Goal: Task Accomplishment & Management: Manage account settings

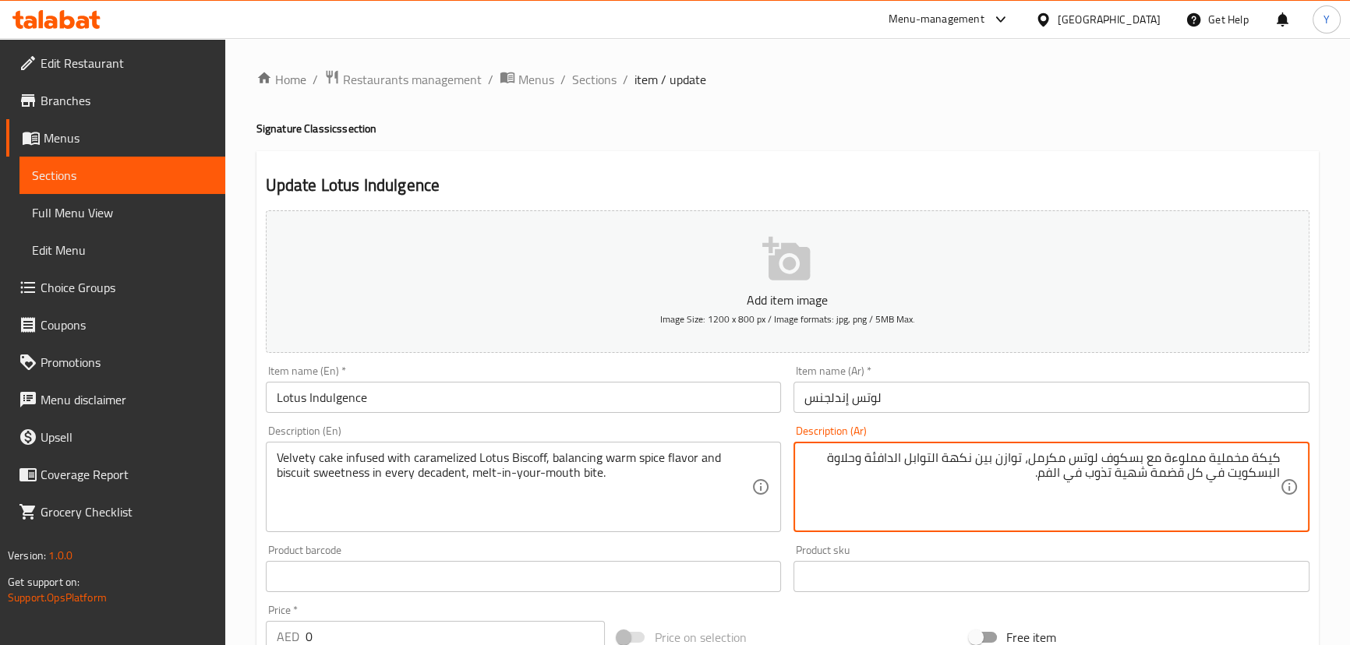
click at [979, 162] on div "Update Lotus Indulgence Add item image Image Size: 1200 x 800 px / Image format…" at bounding box center [787, 622] width 1062 height 942
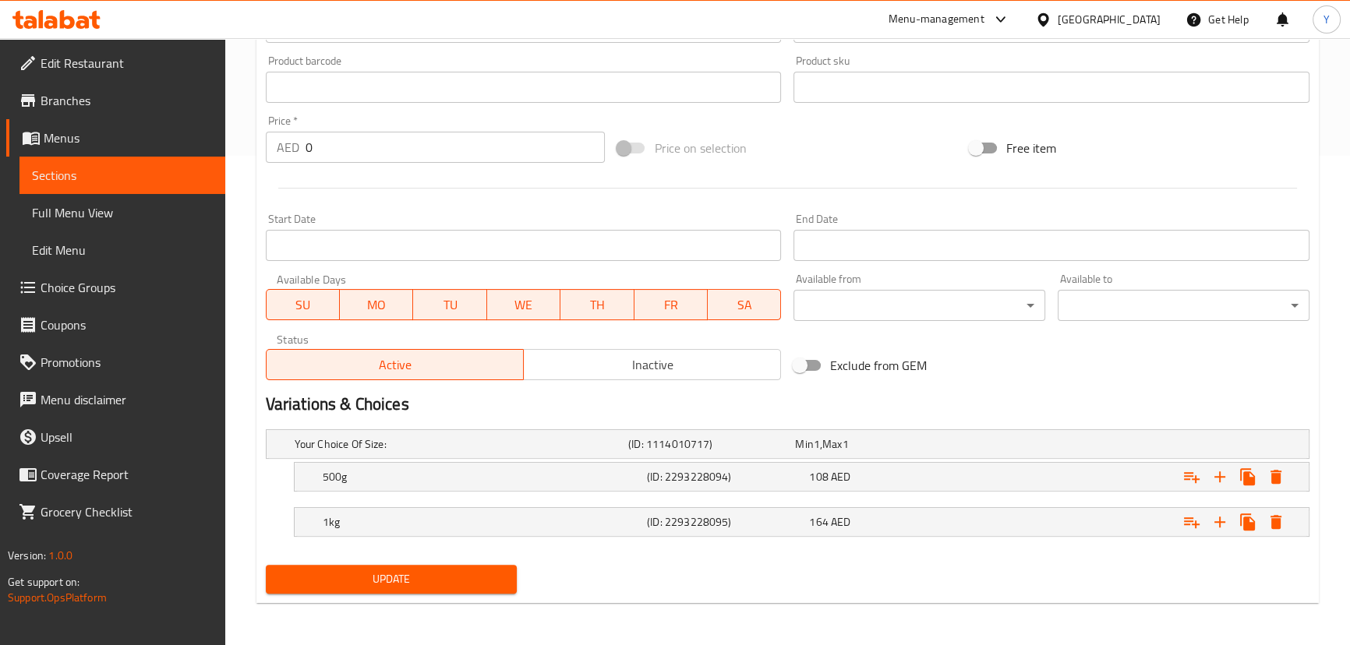
click at [447, 576] on span "Update" at bounding box center [391, 579] width 227 height 19
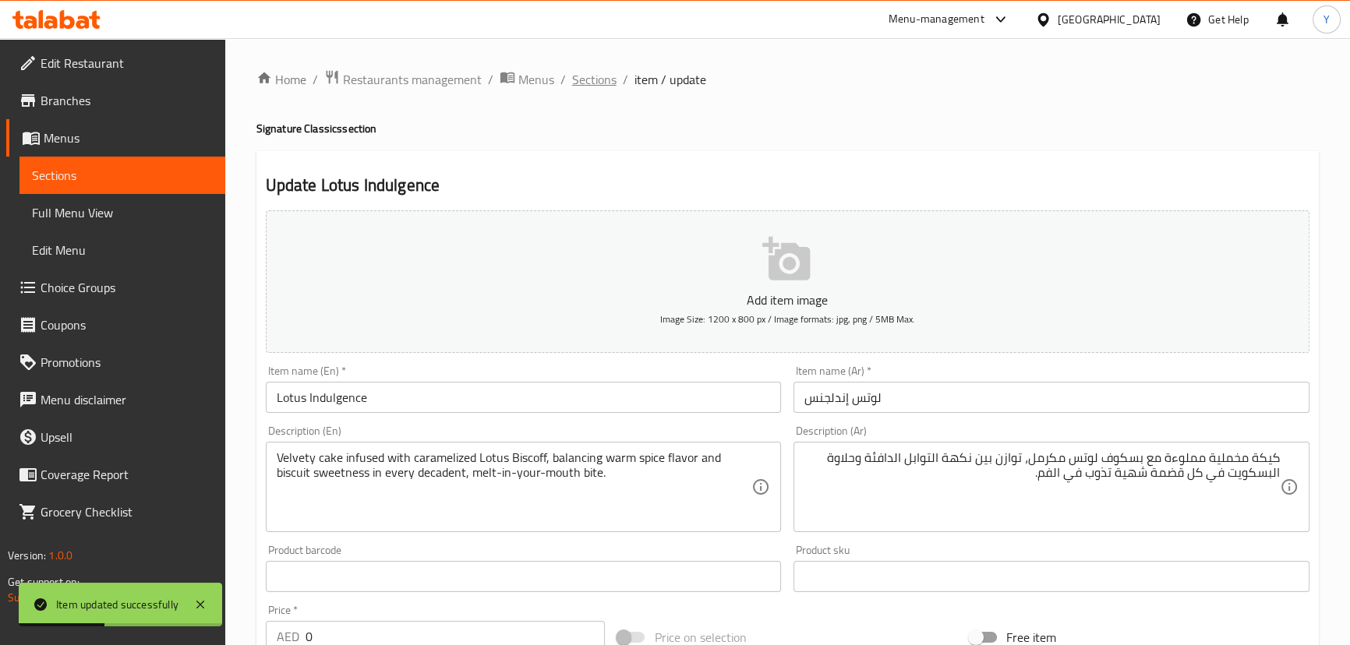
click at [590, 81] on span "Sections" at bounding box center [594, 79] width 44 height 19
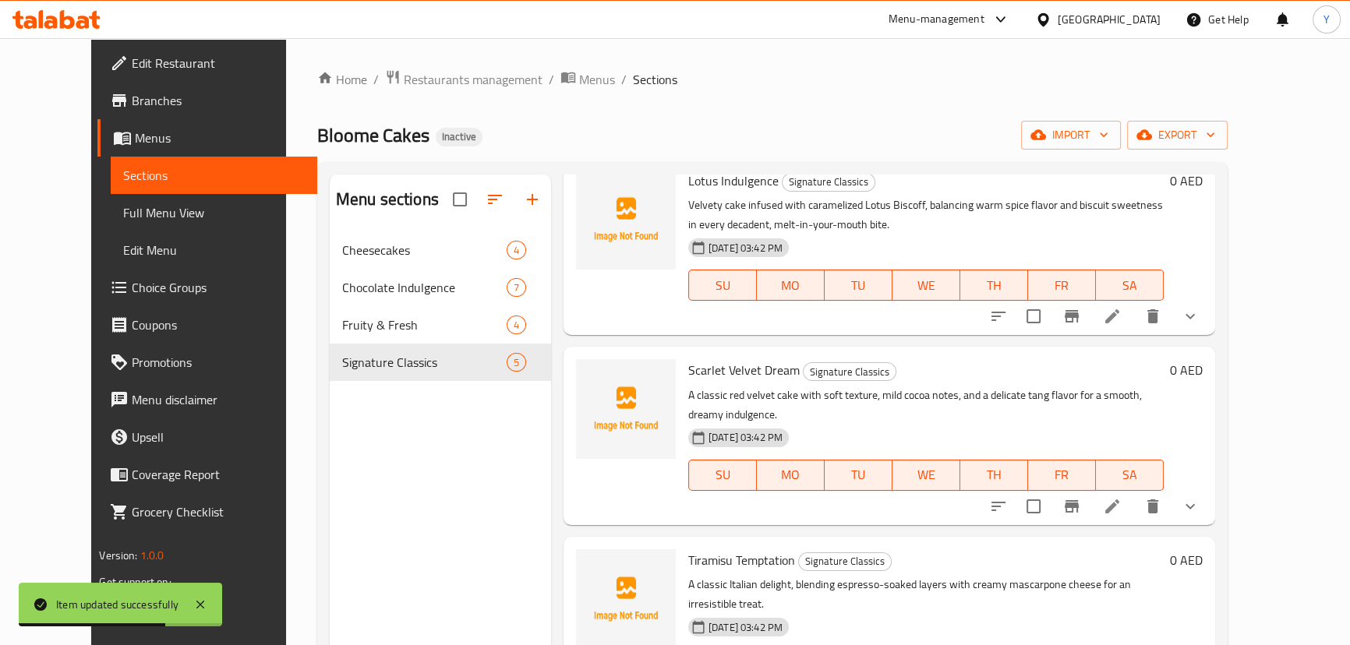
scroll to position [141, 0]
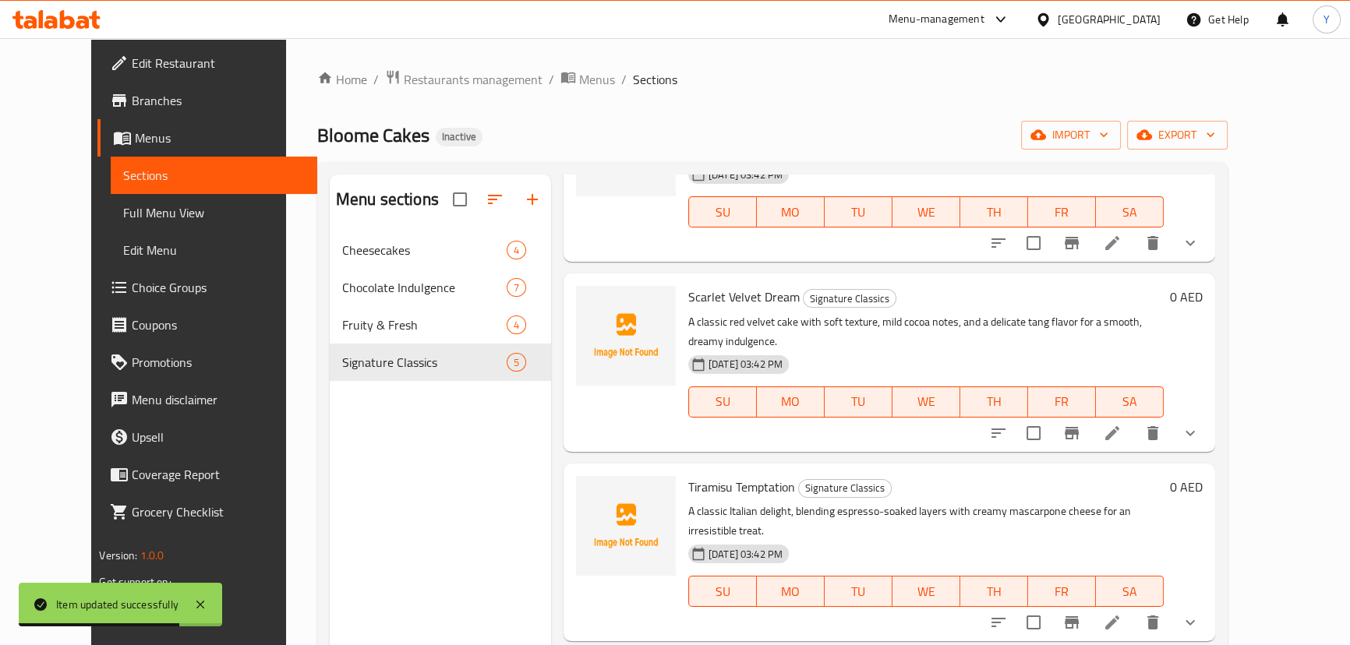
click at [1122, 424] on icon at bounding box center [1112, 433] width 19 height 19
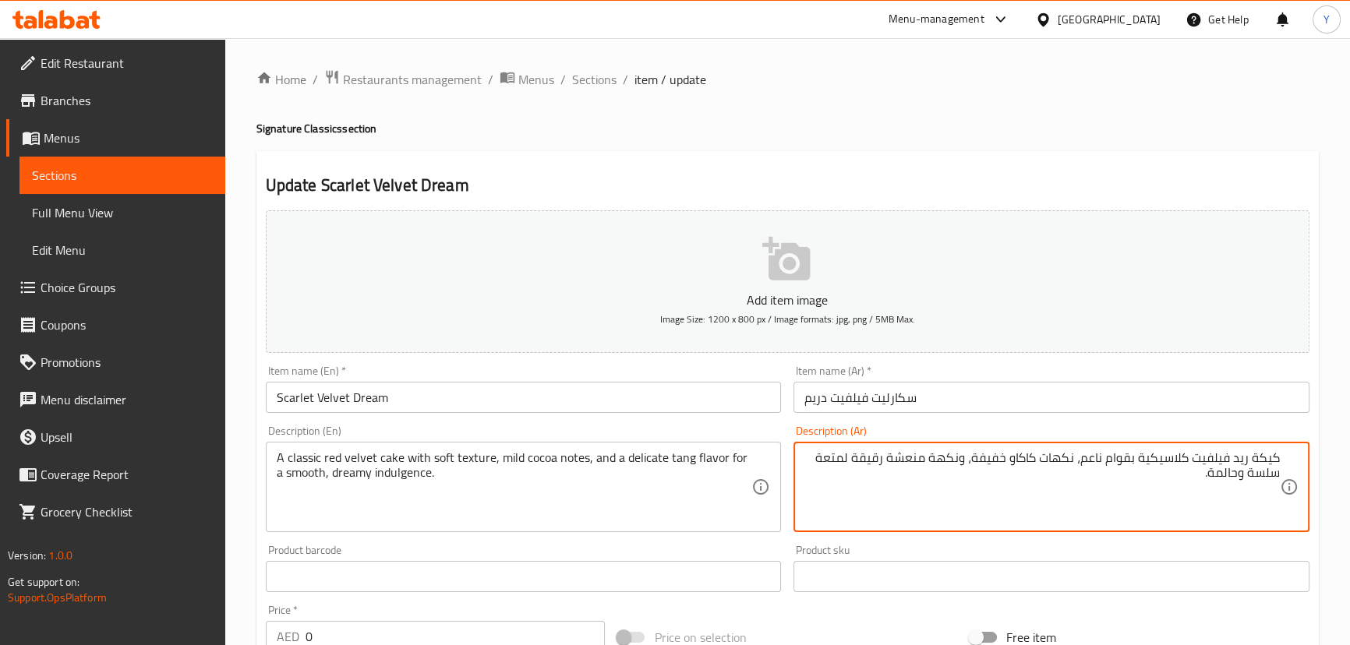
click at [919, 458] on textarea "كيكة ريد فيلفيت كلاسيكية بقوام ناعم، نكهات كاكاو خفيفة، ونكهة منعشة رقيقة لمتعة…" at bounding box center [1041, 487] width 475 height 74
drag, startPoint x: 1272, startPoint y: 474, endPoint x: 1244, endPoint y: 474, distance: 28.1
click at [1244, 474] on textarea "كيكة ريد فيلفيت كلاسيكية بقوام ناعم، نكهات كاكاو خفيفة، ونكهة تانج رقيقة لمتعة …" at bounding box center [1041, 487] width 475 height 74
click at [822, 461] on textarea "كيكة ريد فيلفيت كلاسيكية بقوام ناعم، نكهات كاكاو خفيفة، ونكهة تانج رقيقة لمتعة …" at bounding box center [1041, 487] width 475 height 74
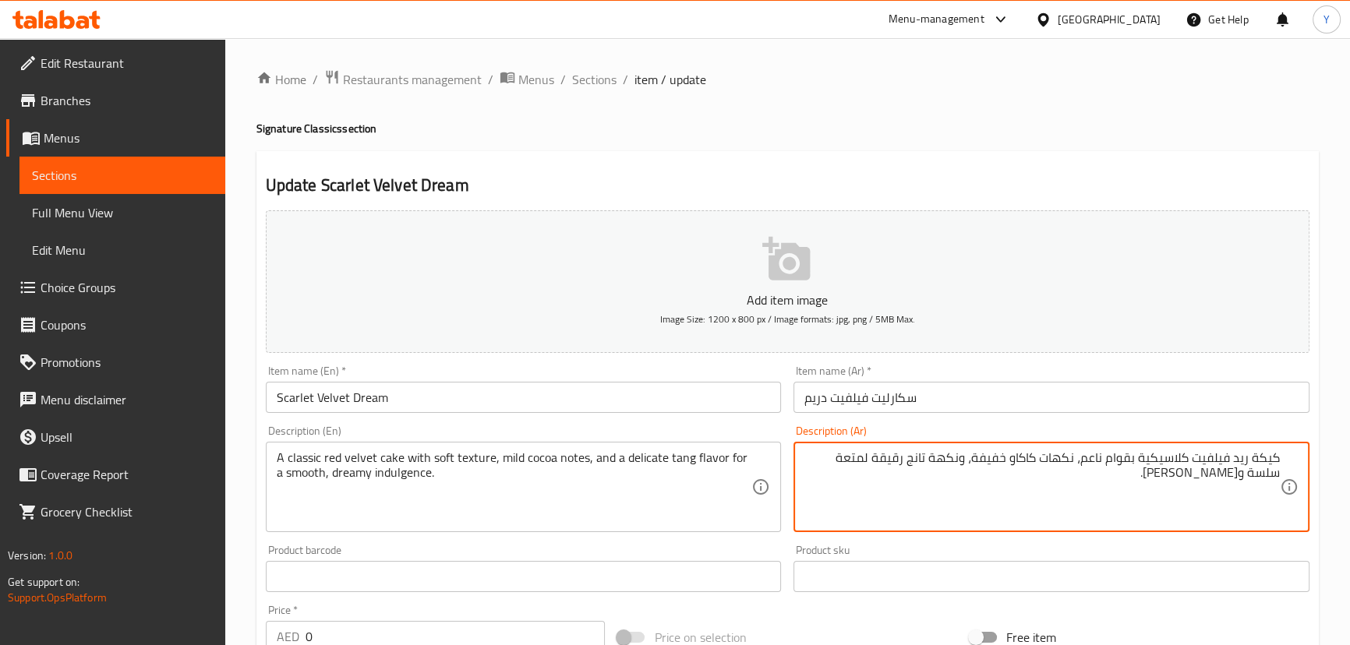
click at [822, 461] on textarea "كيكة ريد فيلفيت كلاسيكية بقوام ناعم، نكهات كاكاو خفيفة، ونكهة تانج رقيقة لمتعة …" at bounding box center [1041, 487] width 475 height 74
click at [1056, 164] on div "Update Scarlet Velvet Dream Add item image Image Size: 1200 x 800 px / Image fo…" at bounding box center [787, 622] width 1062 height 942
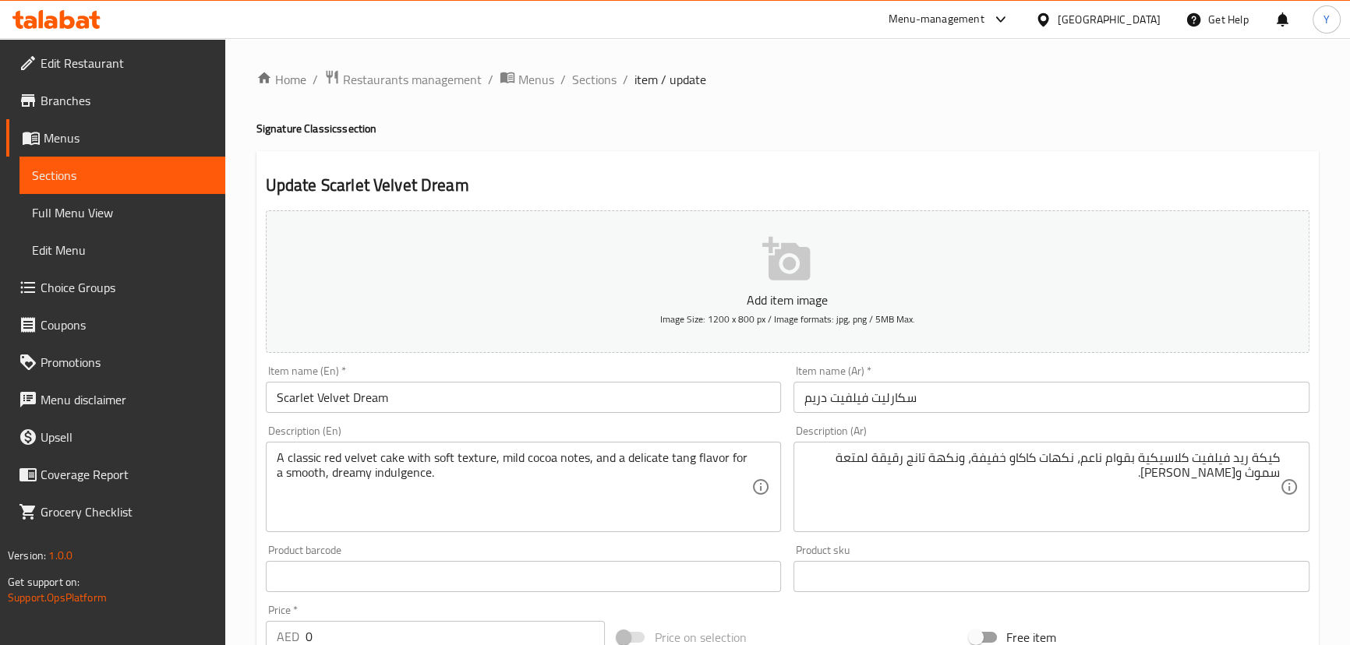
click at [867, 458] on textarea "كيكة ريد فيلفيت كلاسيكية بقوام ناعم، نكهات كاكاو خفيفة، ونكهة تانج رقيقة لمتعة …" at bounding box center [1041, 487] width 475 height 74
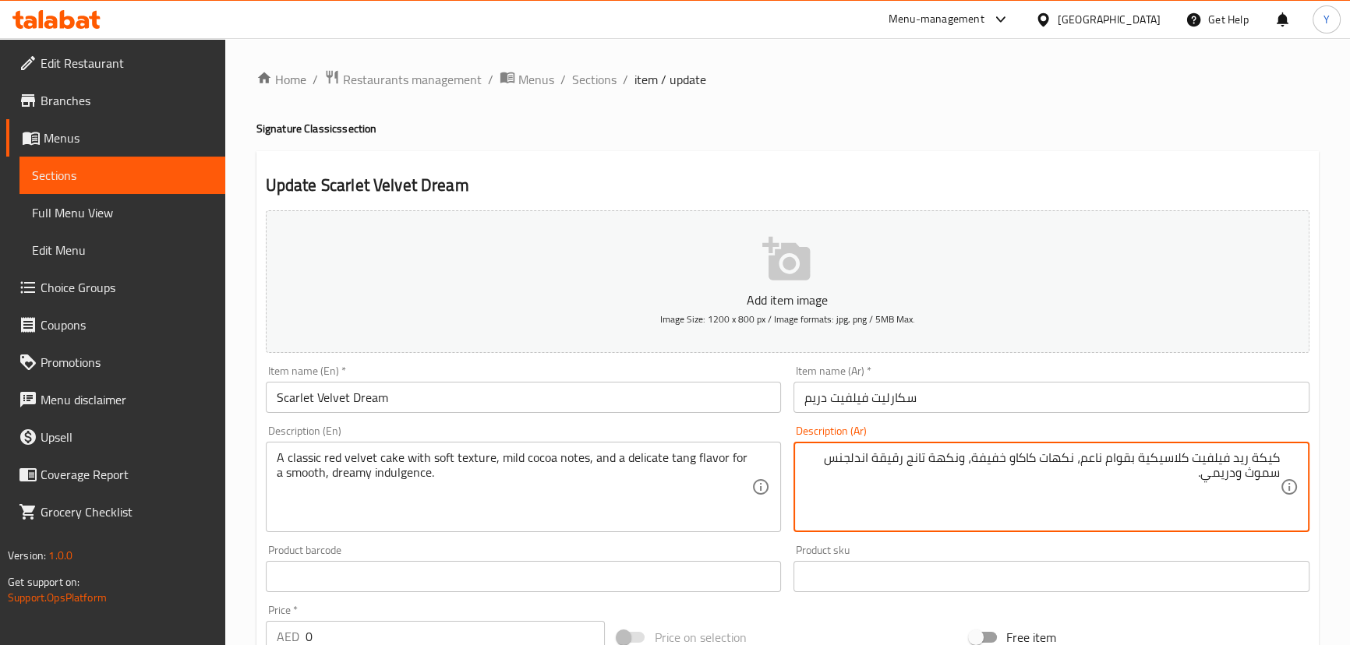
type textarea "كيكة ريد فيلفيت كلاسيكية بقوام ناعم، نكهات كاكاو خفيفة، ونكهة تانج رقيقة اندلجن…"
drag, startPoint x: 1054, startPoint y: 150, endPoint x: 1132, endPoint y: 185, distance: 86.5
click at [1054, 149] on div "Home / Restaurants management / Menus / Sections / item / update Signature Clas…" at bounding box center [787, 587] width 1062 height 1036
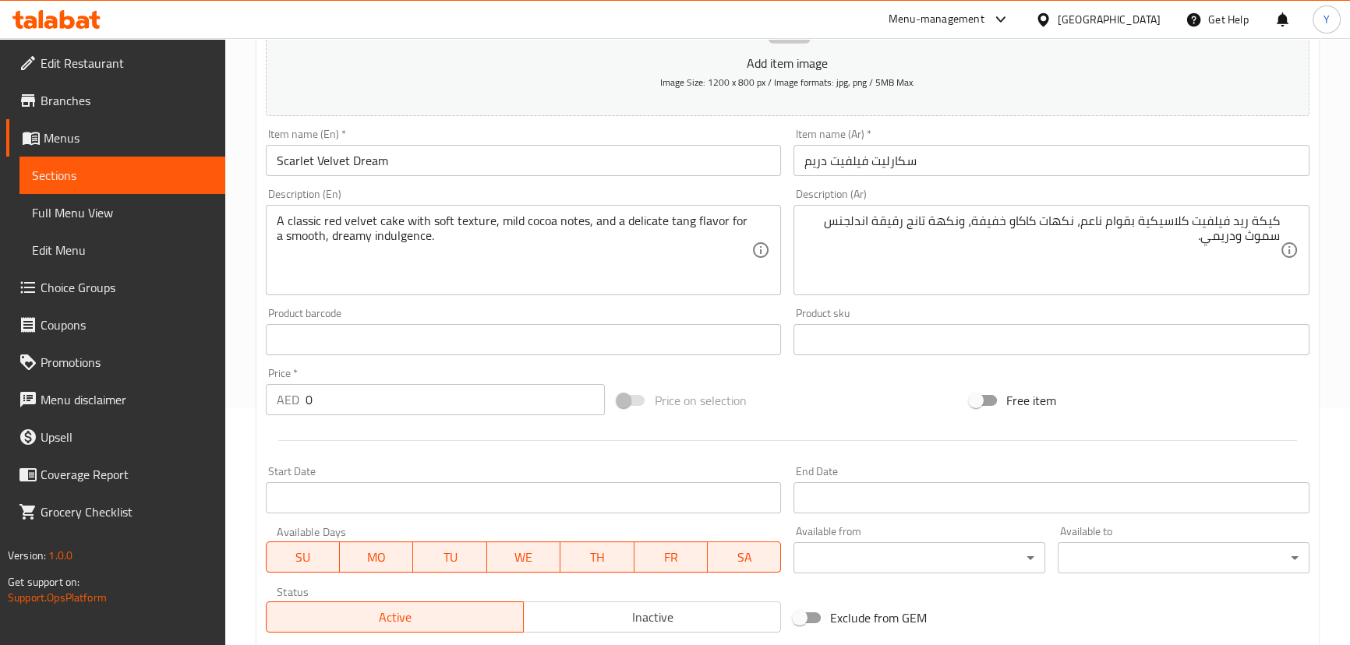
scroll to position [489, 0]
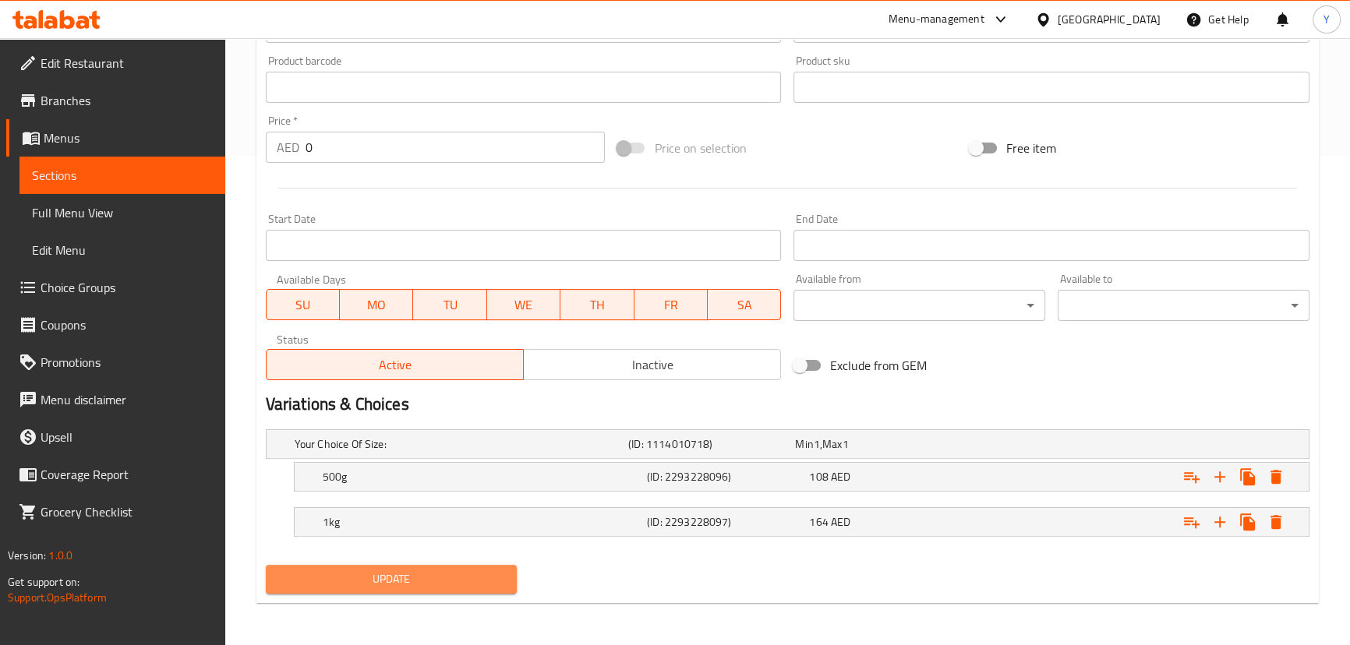
click at [433, 572] on span "Update" at bounding box center [391, 579] width 227 height 19
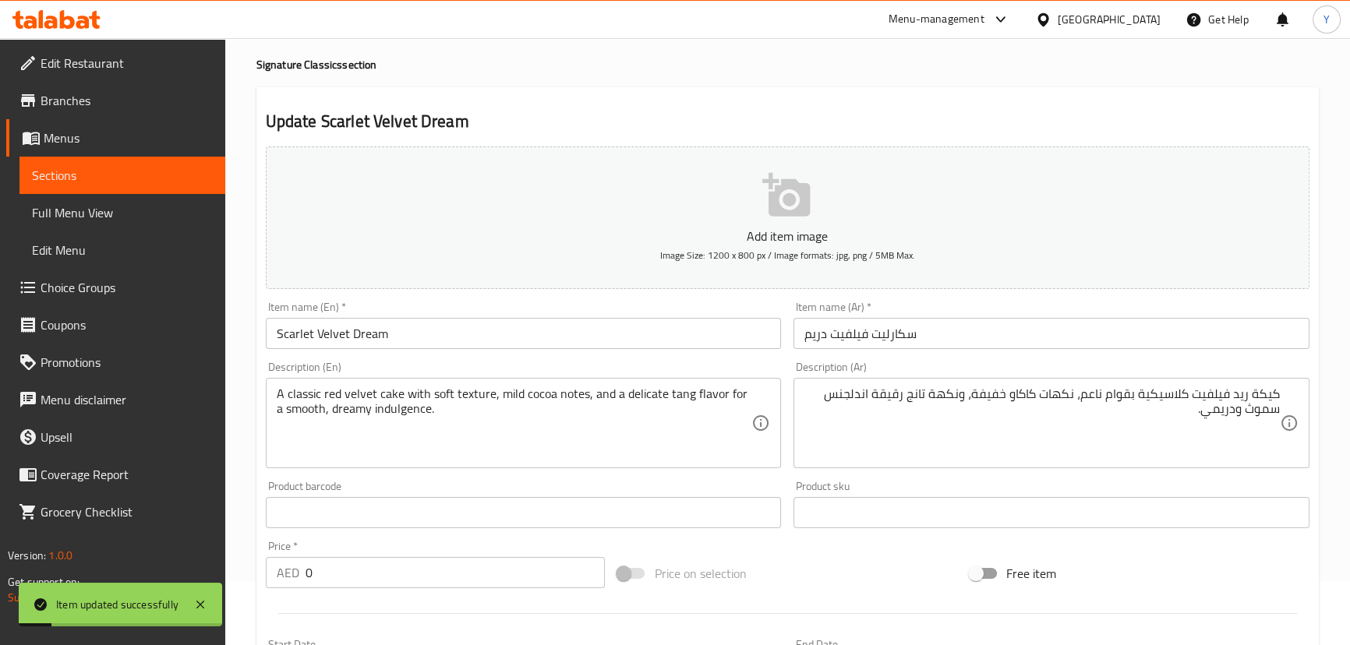
scroll to position [0, 0]
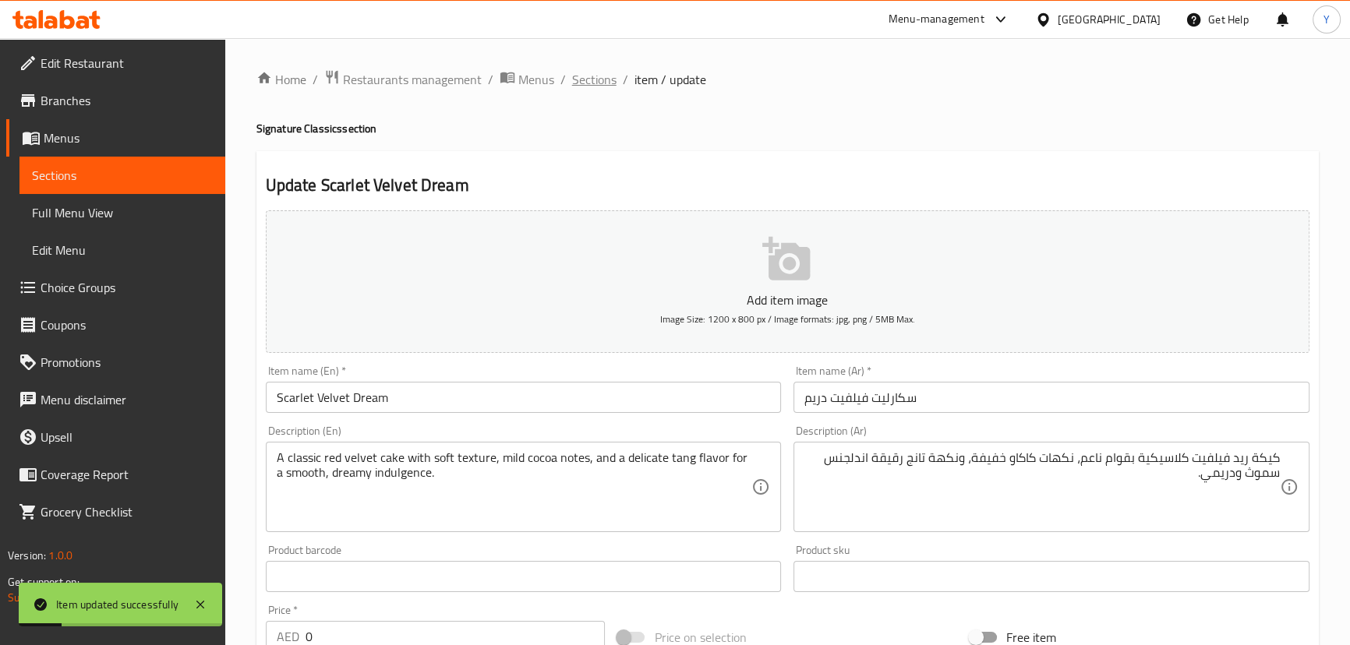
click at [595, 70] on span "Sections" at bounding box center [594, 79] width 44 height 19
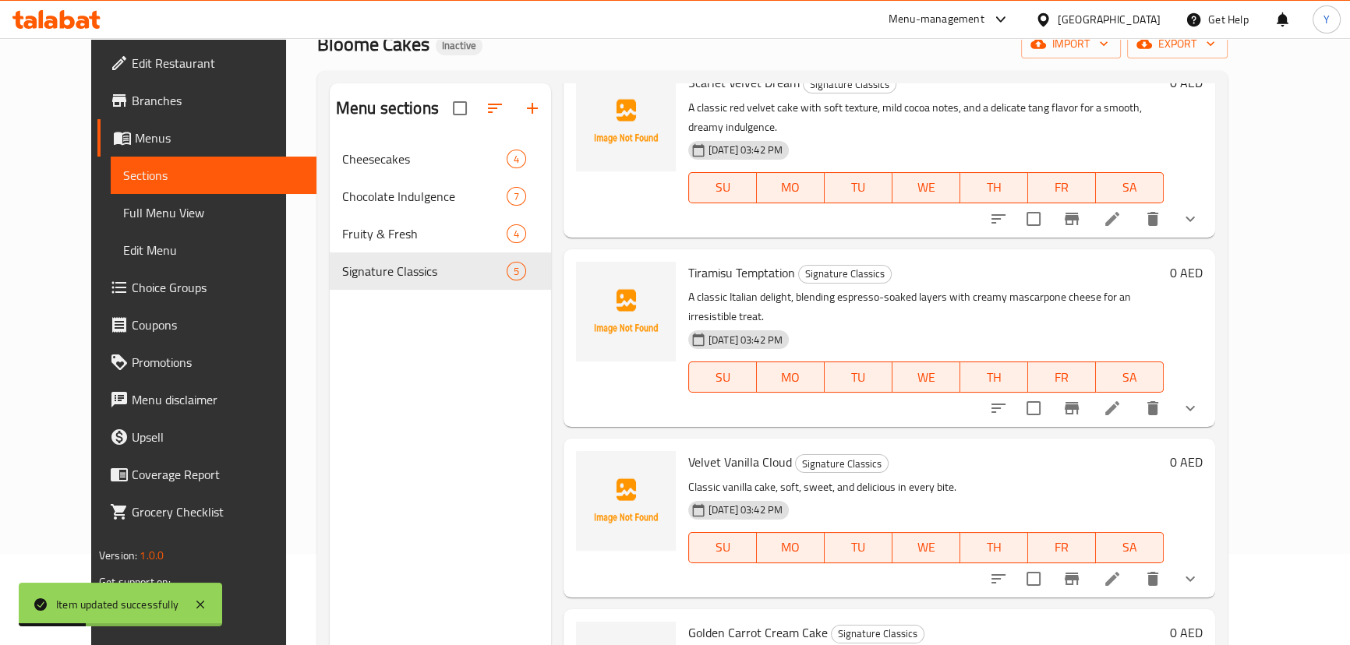
scroll to position [218, 0]
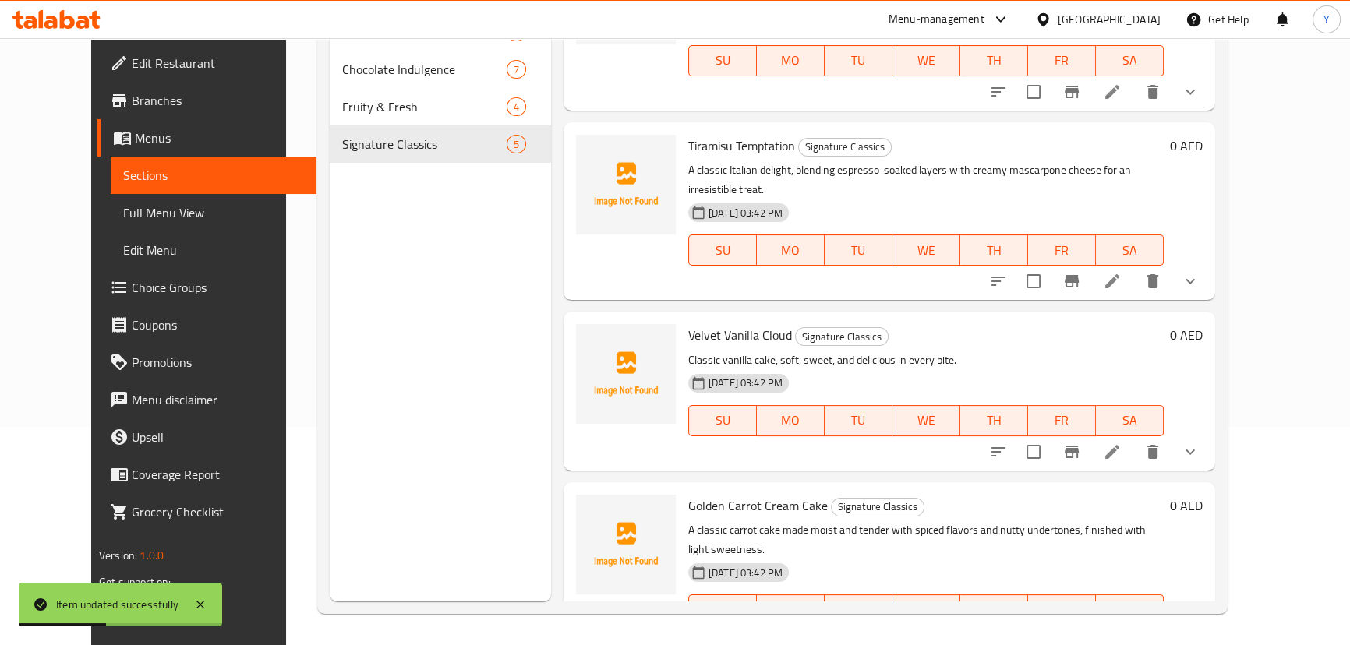
click at [1119, 274] on icon at bounding box center [1112, 281] width 14 height 14
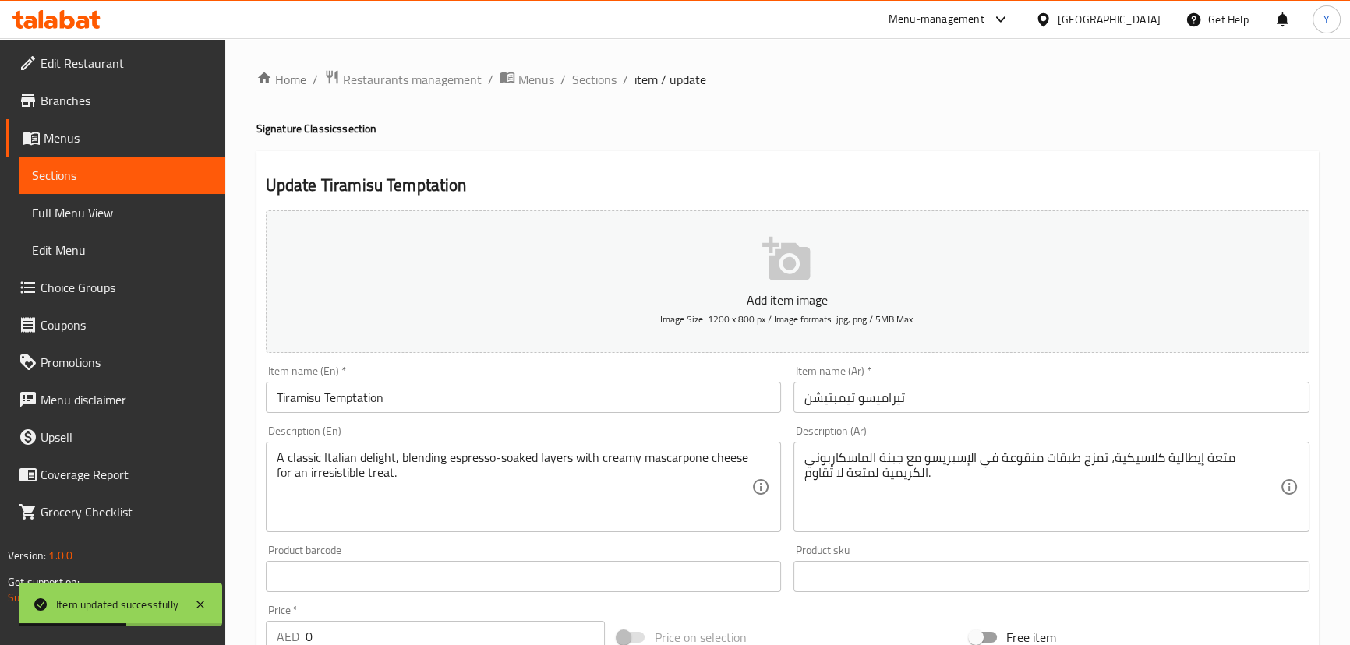
click at [960, 396] on input "تيراميسو تيمبتيشن" at bounding box center [1051, 397] width 516 height 31
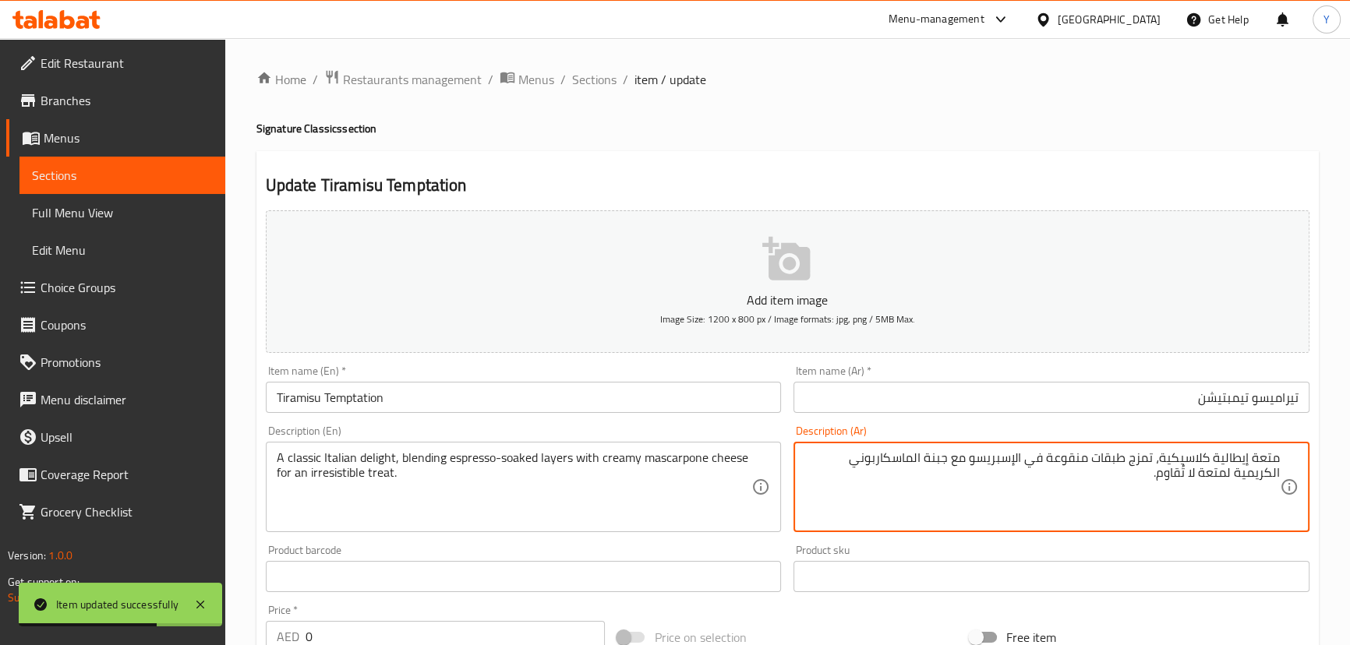
click at [1268, 455] on textarea "متعة إيطالية كلاسيكية، تمزج طبقات منقوعة في الإسبريسو مع جبنة الماسكاربوني الكر…" at bounding box center [1041, 487] width 475 height 74
click at [1068, 143] on div "Home / Restaurants management / Menus / Sections / item / update Signature Clas…" at bounding box center [787, 587] width 1062 height 1036
drag, startPoint x: 1271, startPoint y: 474, endPoint x: 1250, endPoint y: 473, distance: 21.1
type textarea "دلايت إيطالية كلاسيكية، تمزج طبقات منقوعة في الإسبريسو مع جبنة الماسكاربوني الك…"
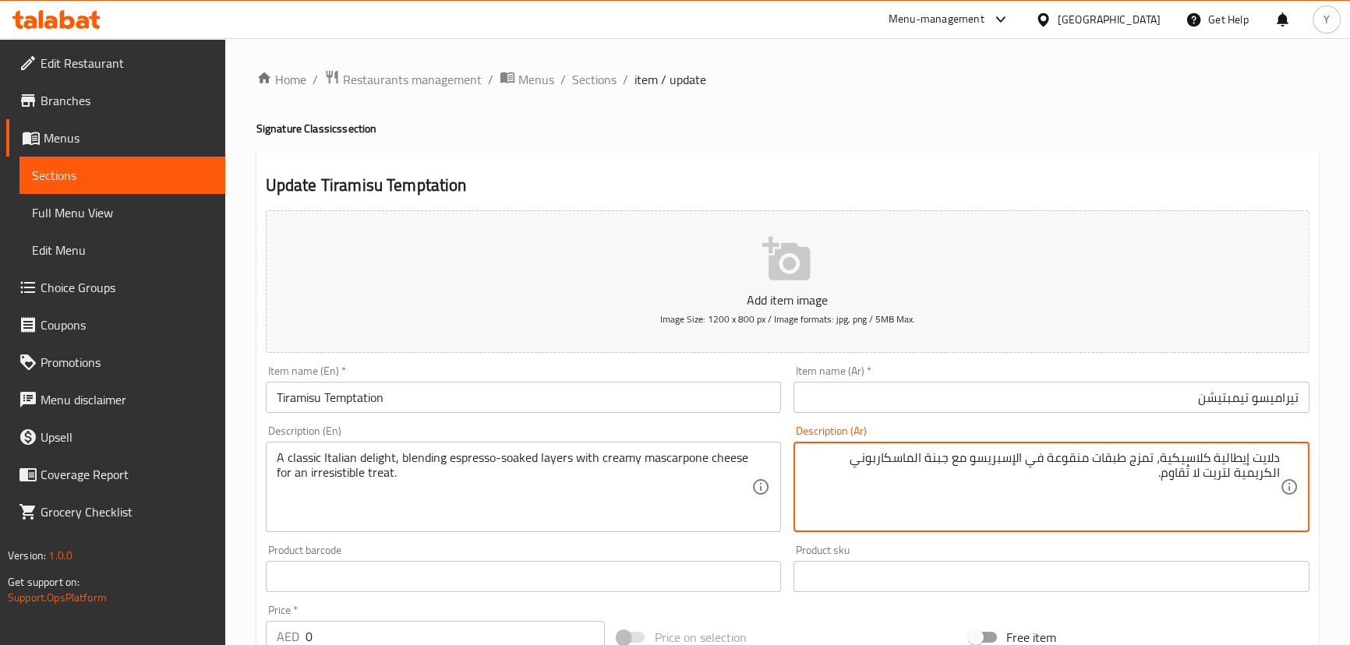
click at [1128, 148] on div "Home / Restaurants management / Menus / Sections / item / update Signature Clas…" at bounding box center [787, 587] width 1062 height 1036
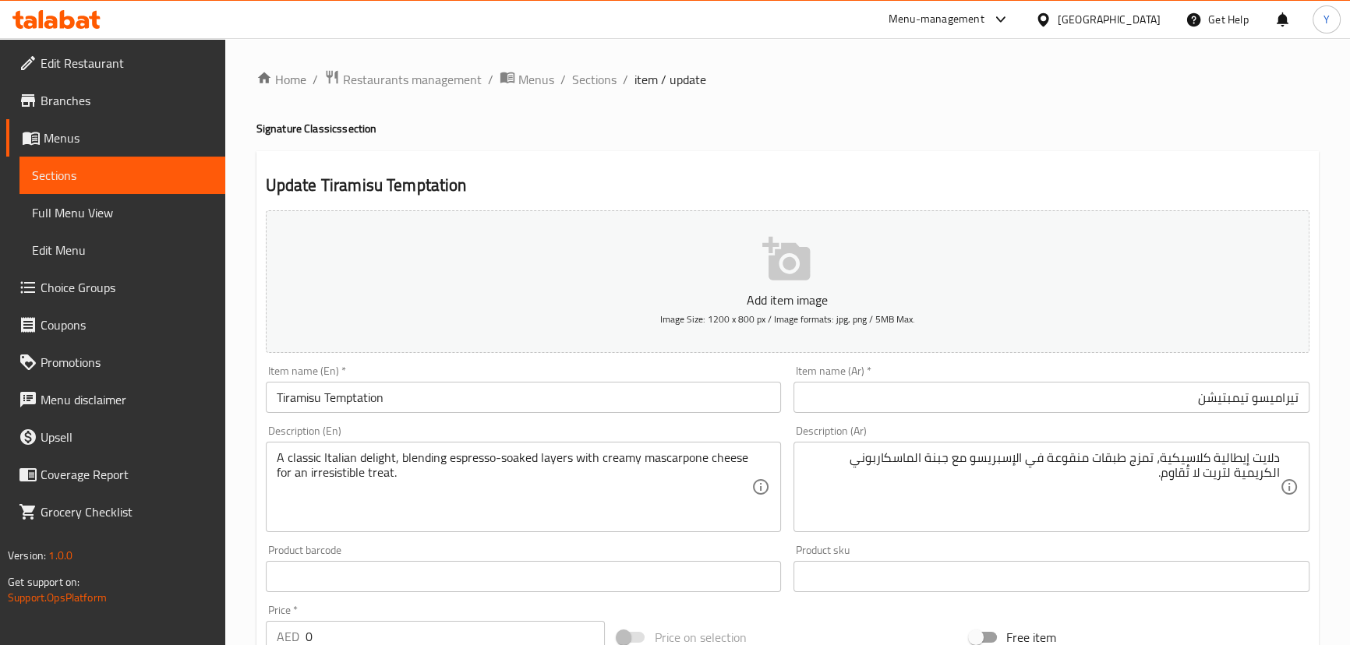
scroll to position [489, 0]
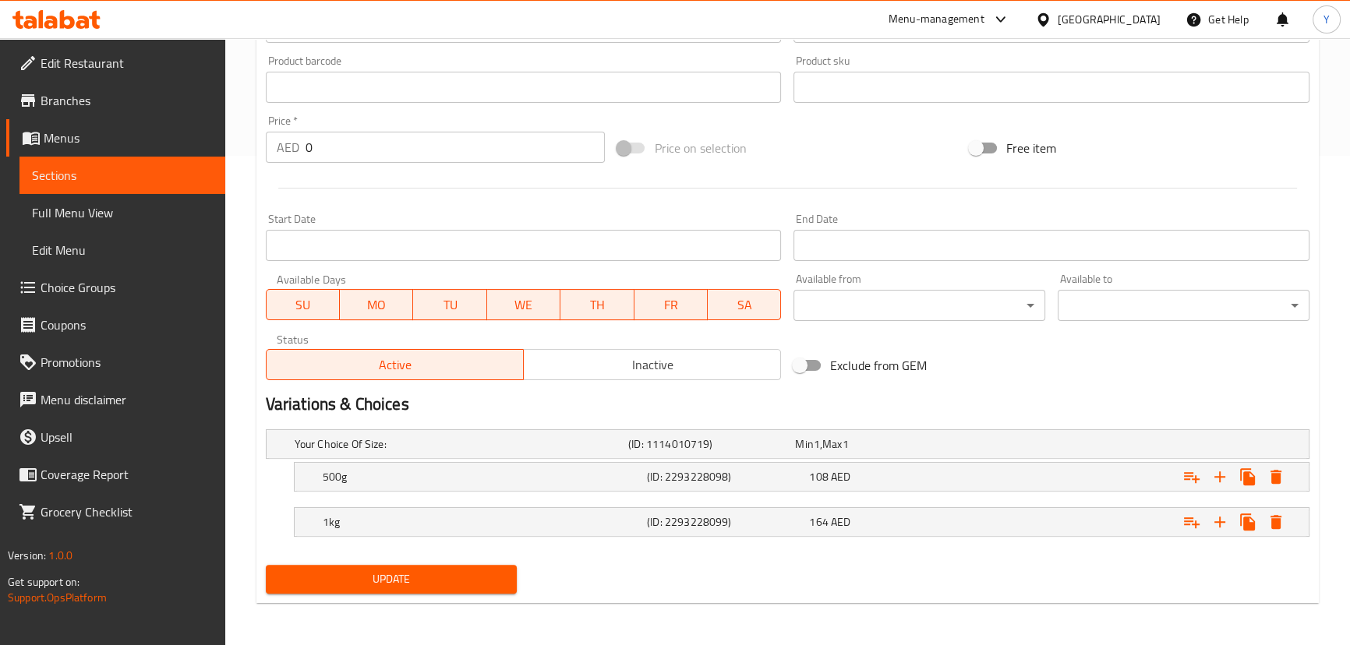
click at [428, 572] on span "Update" at bounding box center [391, 579] width 227 height 19
click at [72, 12] on icon at bounding box center [56, 19] width 88 height 19
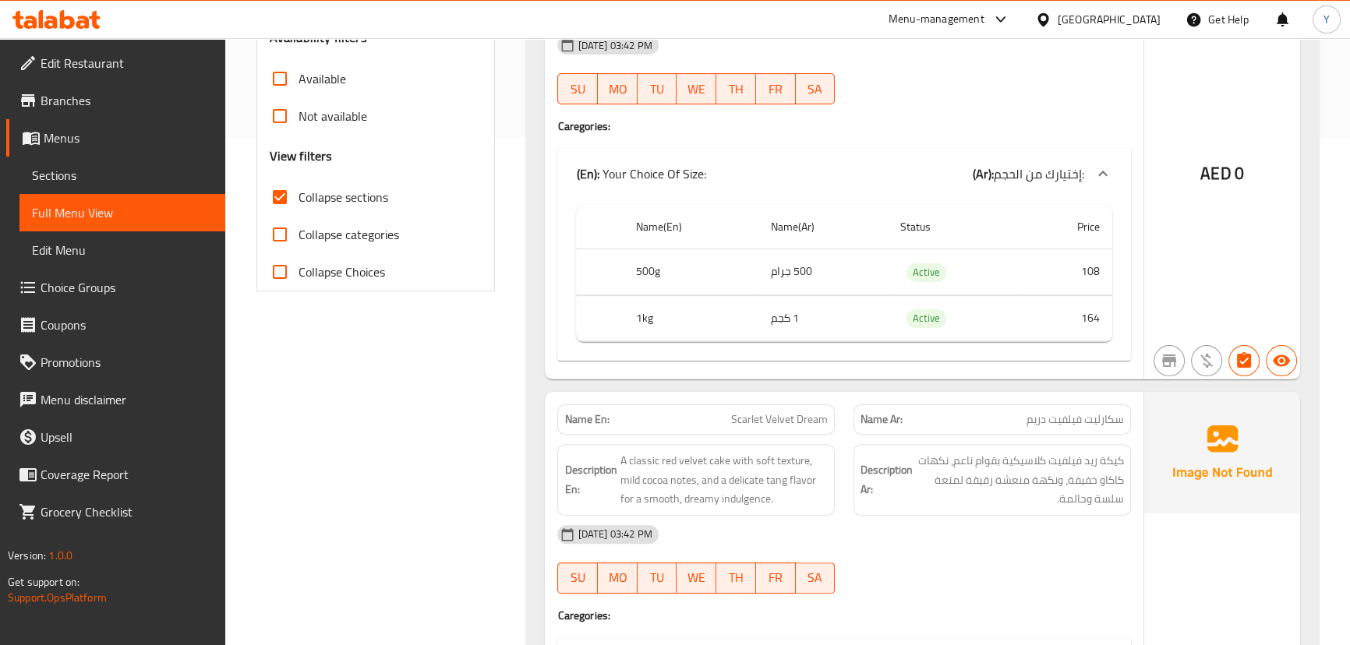
scroll to position [651, 0]
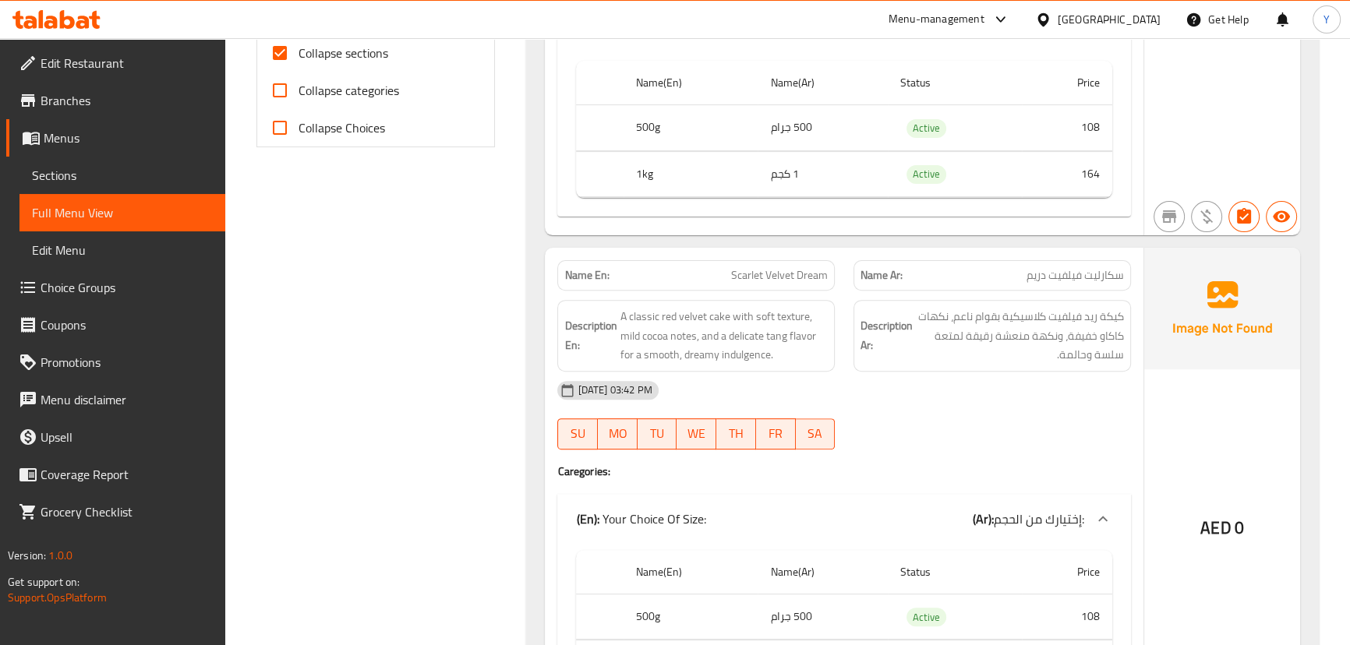
click at [789, 263] on div "Name En: Scarlet Velvet Dream" at bounding box center [695, 275] width 277 height 30
copy span "Scarlet Velvet Dream"
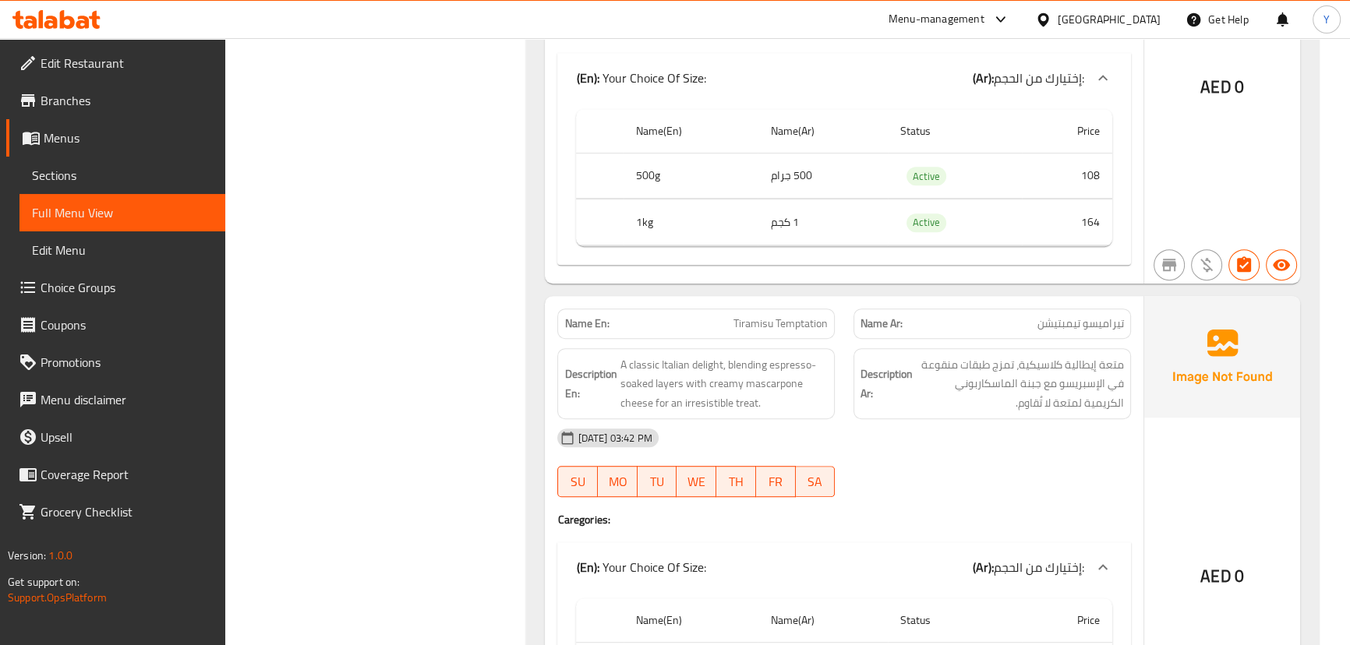
scroll to position [1163, 0]
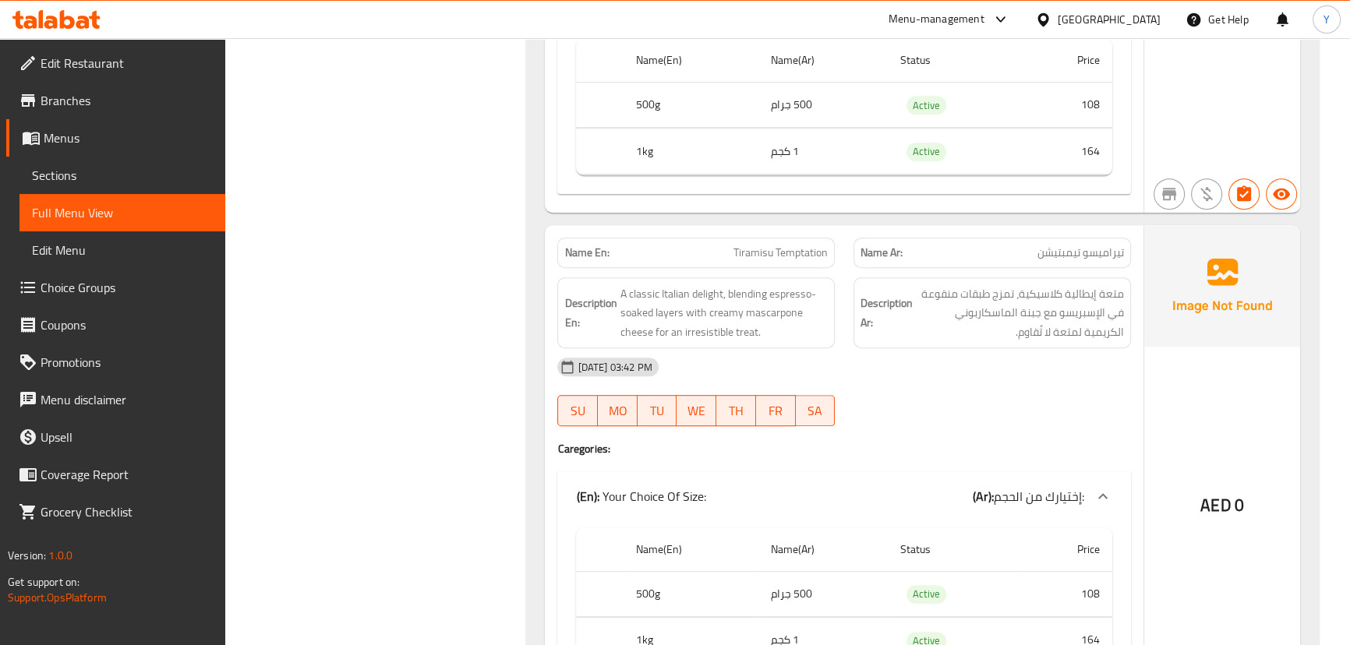
click at [785, 249] on span "Tiramisu Temptation" at bounding box center [780, 253] width 94 height 16
copy span "Tiramisu Temptation"
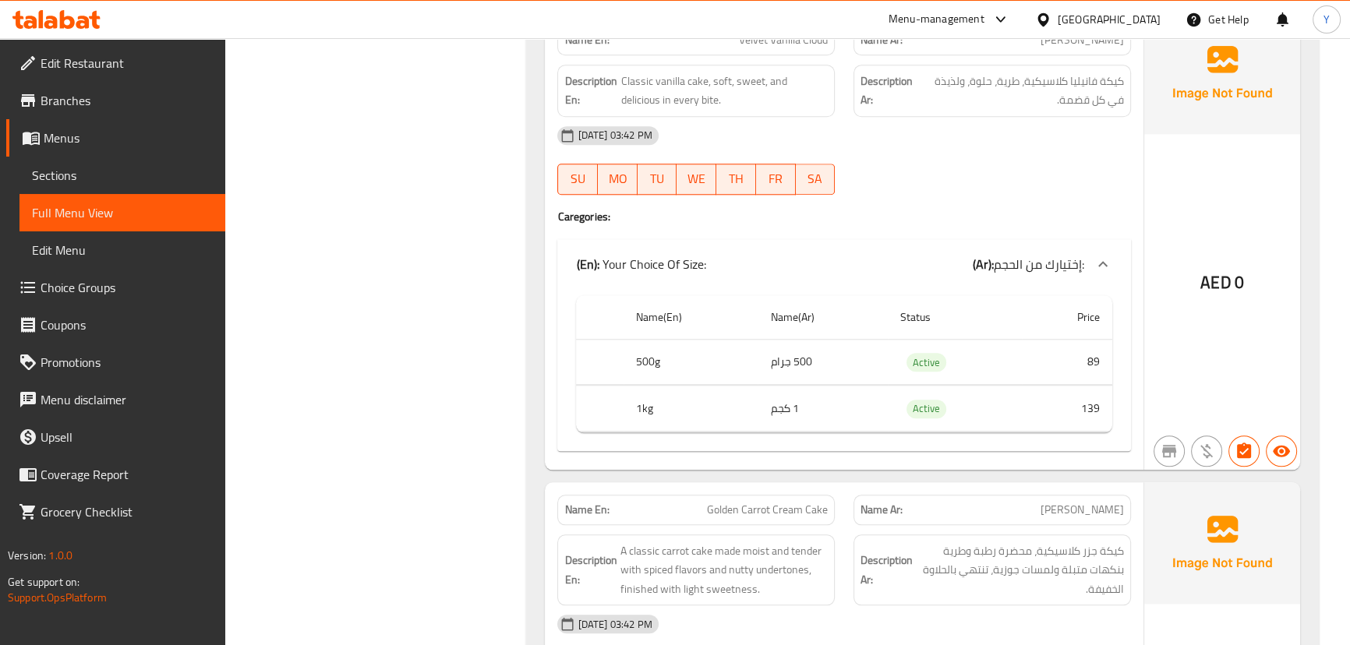
scroll to position [2007, 0]
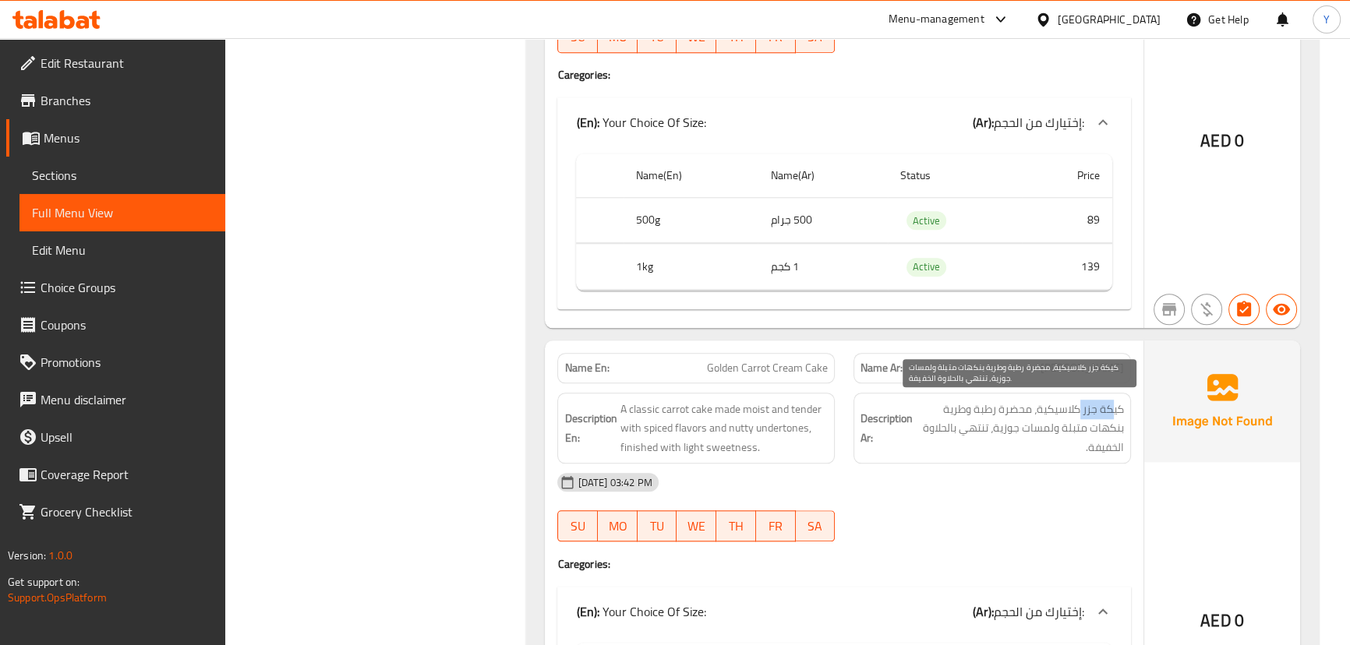
drag, startPoint x: 1111, startPoint y: 405, endPoint x: 1076, endPoint y: 405, distance: 35.1
click at [1076, 405] on span "كيكة جزر كلاسيكية، محضرة رطبة وطرية بنكهات متبلة ولمسات جوزية، تنتهي بالحلاوة ا…" at bounding box center [1020, 429] width 208 height 58
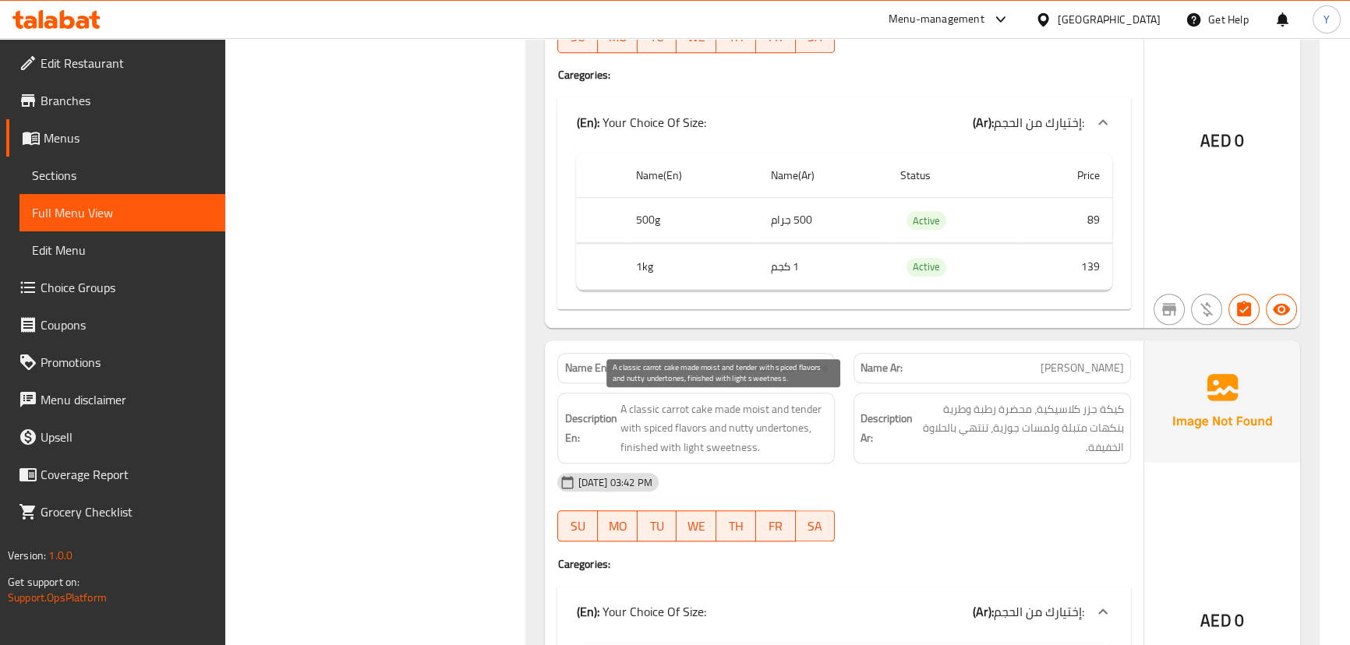
click at [719, 414] on span "A classic carrot cake made moist and tender with spiced flavors and nutty under…" at bounding box center [724, 429] width 208 height 58
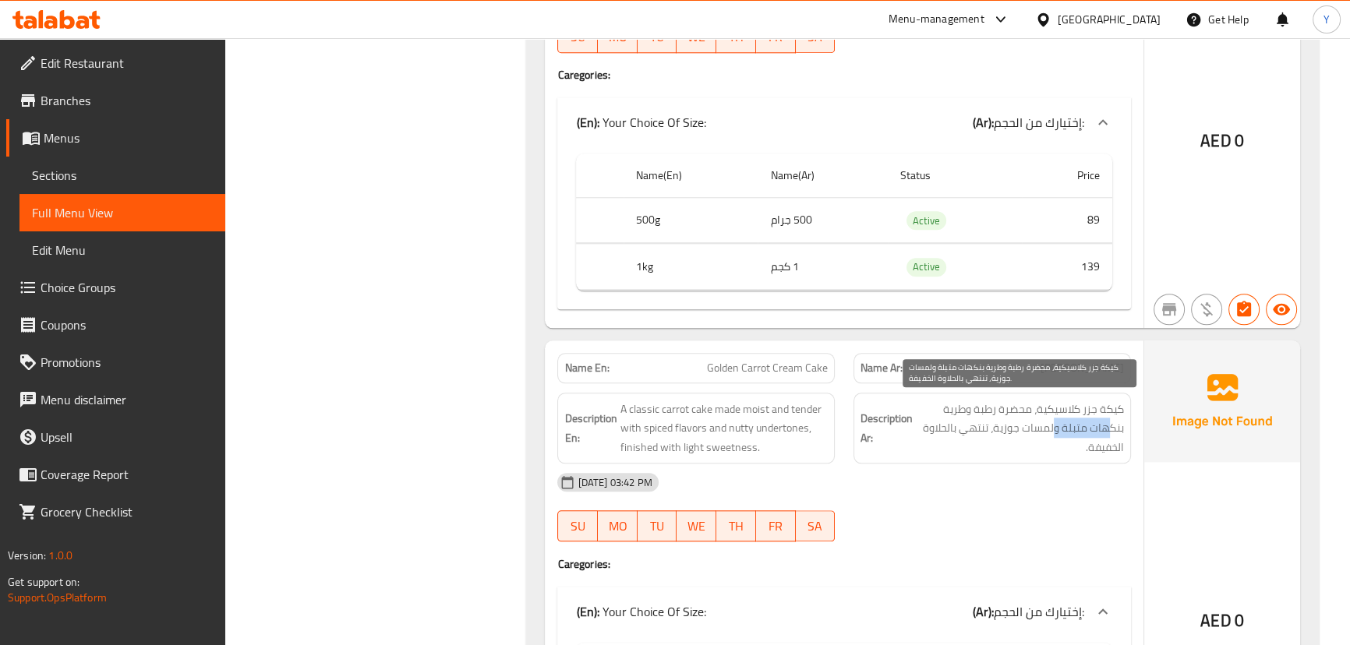
drag, startPoint x: 1106, startPoint y: 429, endPoint x: 1015, endPoint y: 429, distance: 91.2
click at [1044, 433] on span "كيكة جزر كلاسيكية، محضرة رطبة وطرية بنكهات متبلة ولمسات جوزية، تنتهي بالحلاوة ا…" at bounding box center [1020, 429] width 208 height 58
drag, startPoint x: 937, startPoint y: 438, endPoint x: 880, endPoint y: 440, distance: 56.9
click at [920, 438] on span "كيكة جزر كلاسيكية، محضرة رطبة وطرية بنكهات متبلة ولمسات جوزية، تنتهي بالحلاوة ا…" at bounding box center [1020, 429] width 208 height 58
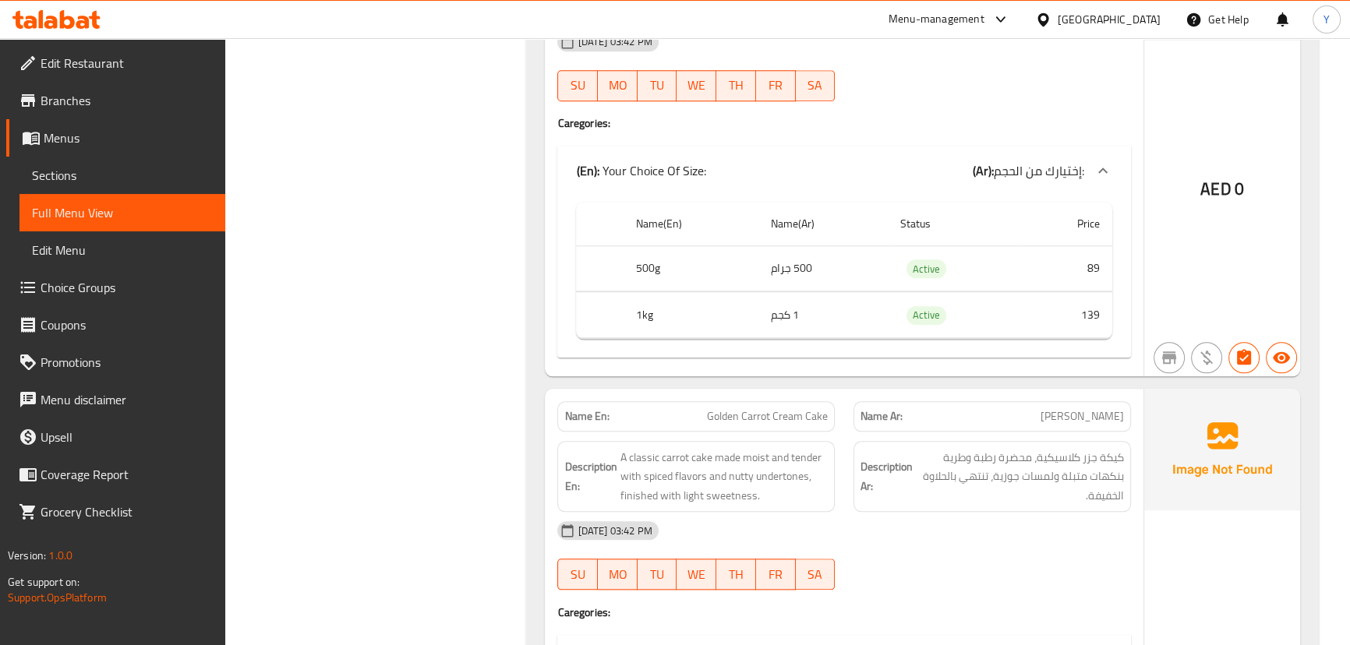
scroll to position [2239, 0]
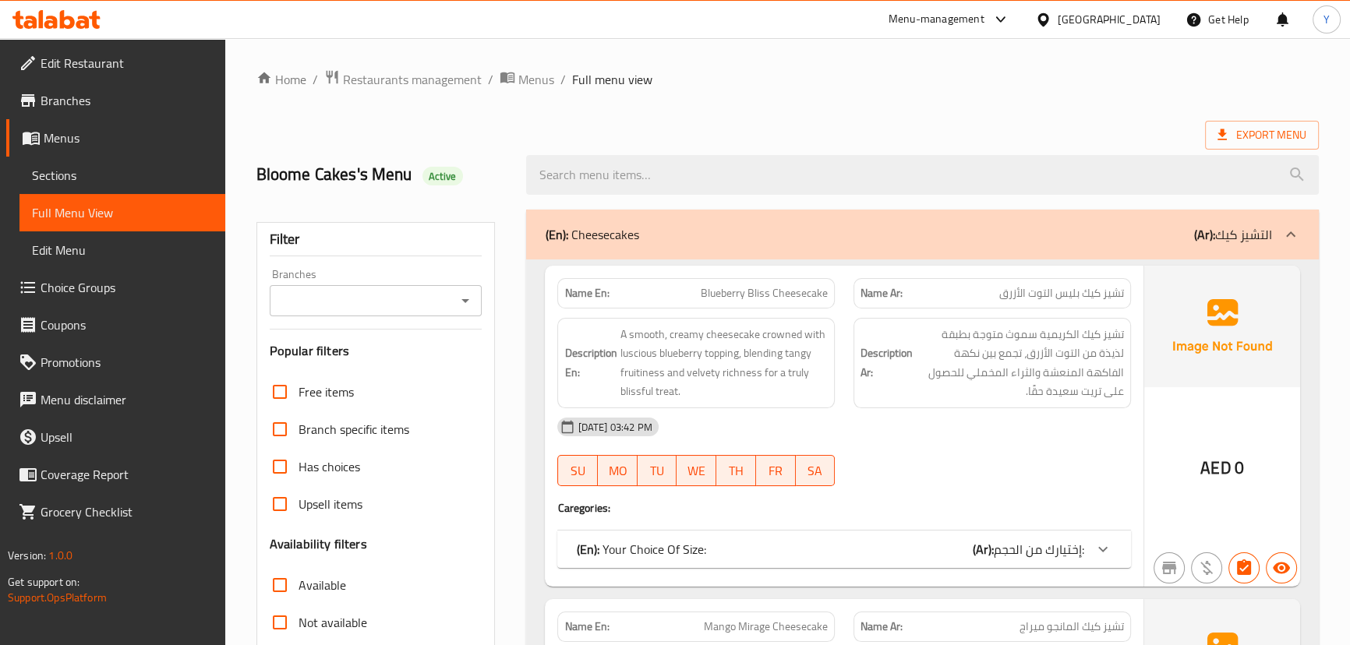
click at [903, 371] on strong "Description Ar:" at bounding box center [886, 363] width 52 height 38
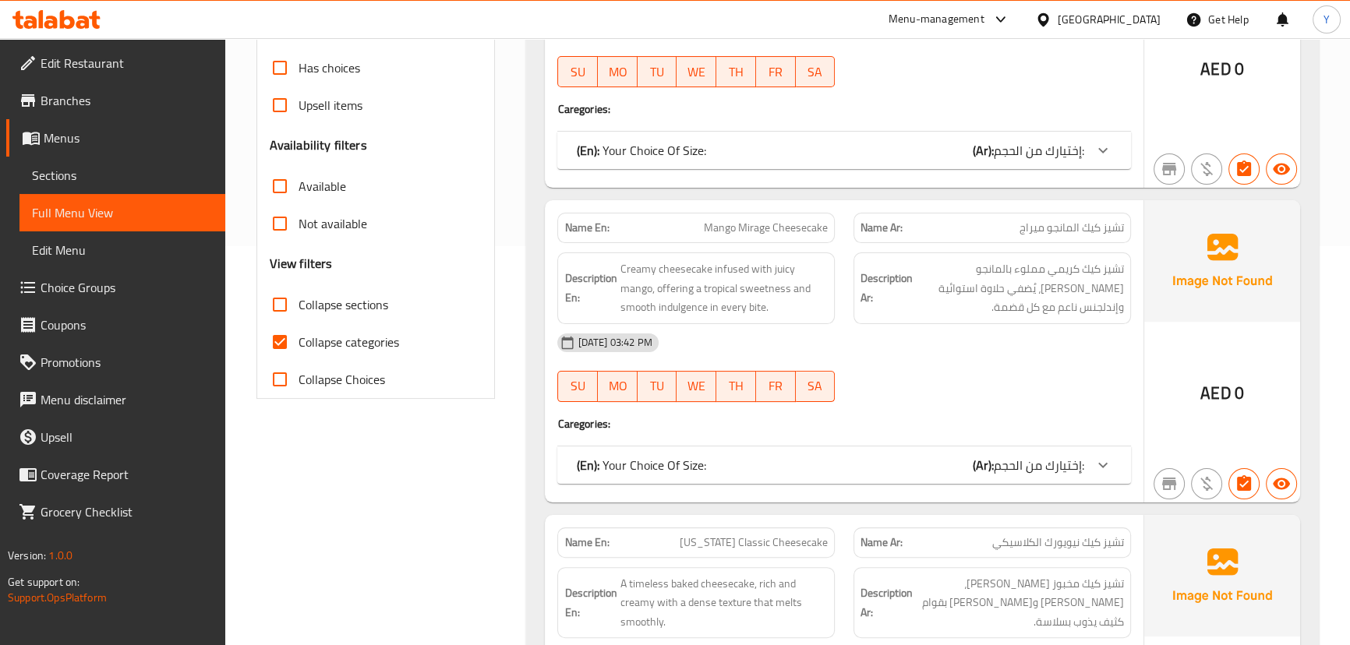
scroll to position [425, 0]
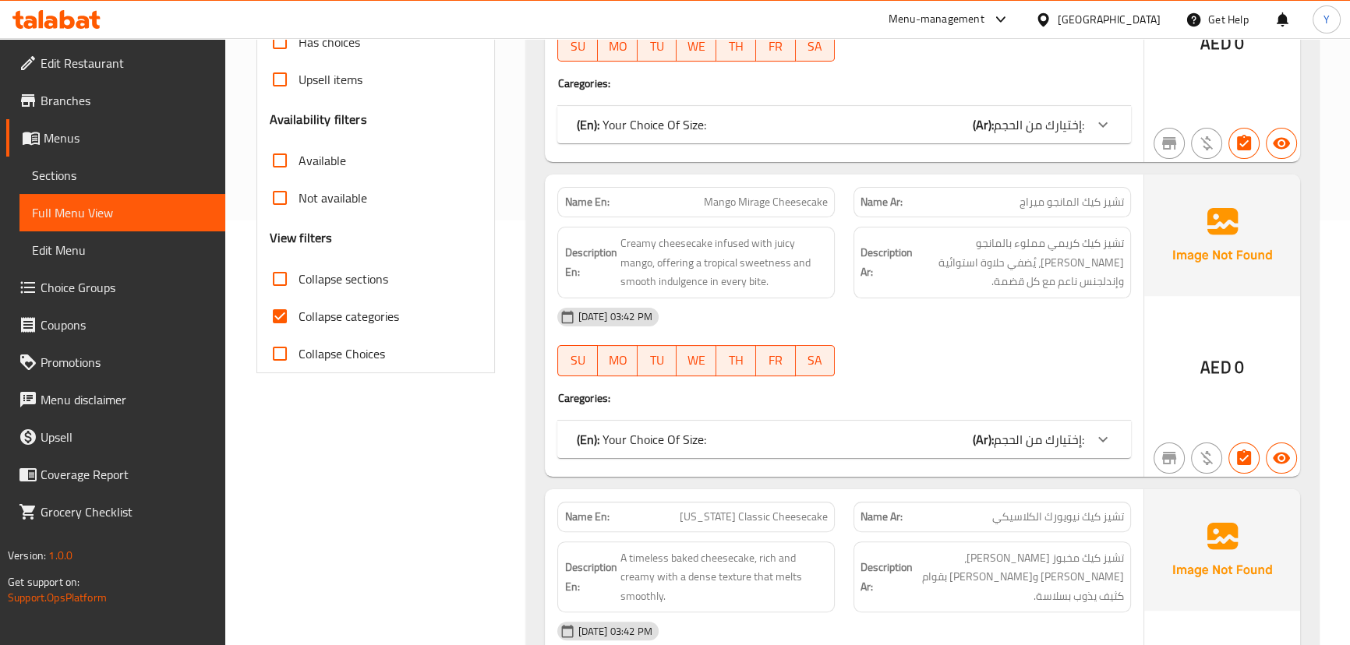
click at [330, 320] on span "Collapse categories" at bounding box center [349, 316] width 101 height 19
click at [299, 320] on input "Collapse categories" at bounding box center [279, 316] width 37 height 37
checkbox input "false"
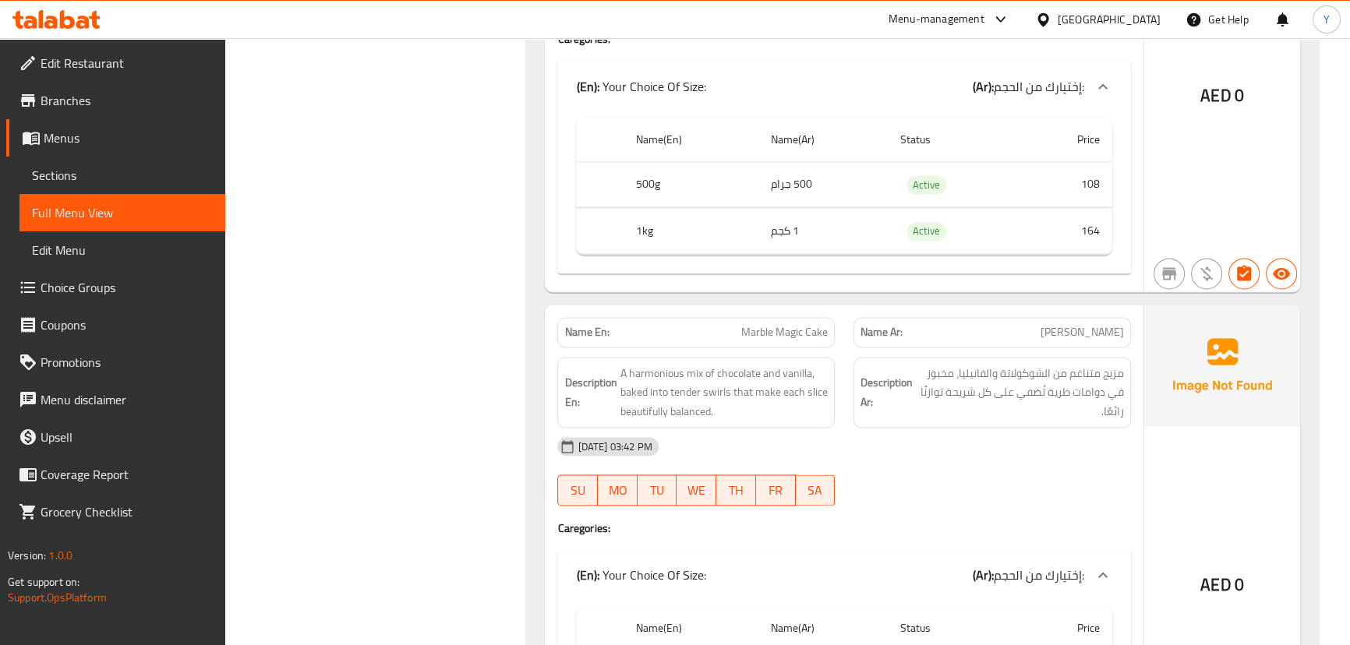
scroll to position [0, 0]
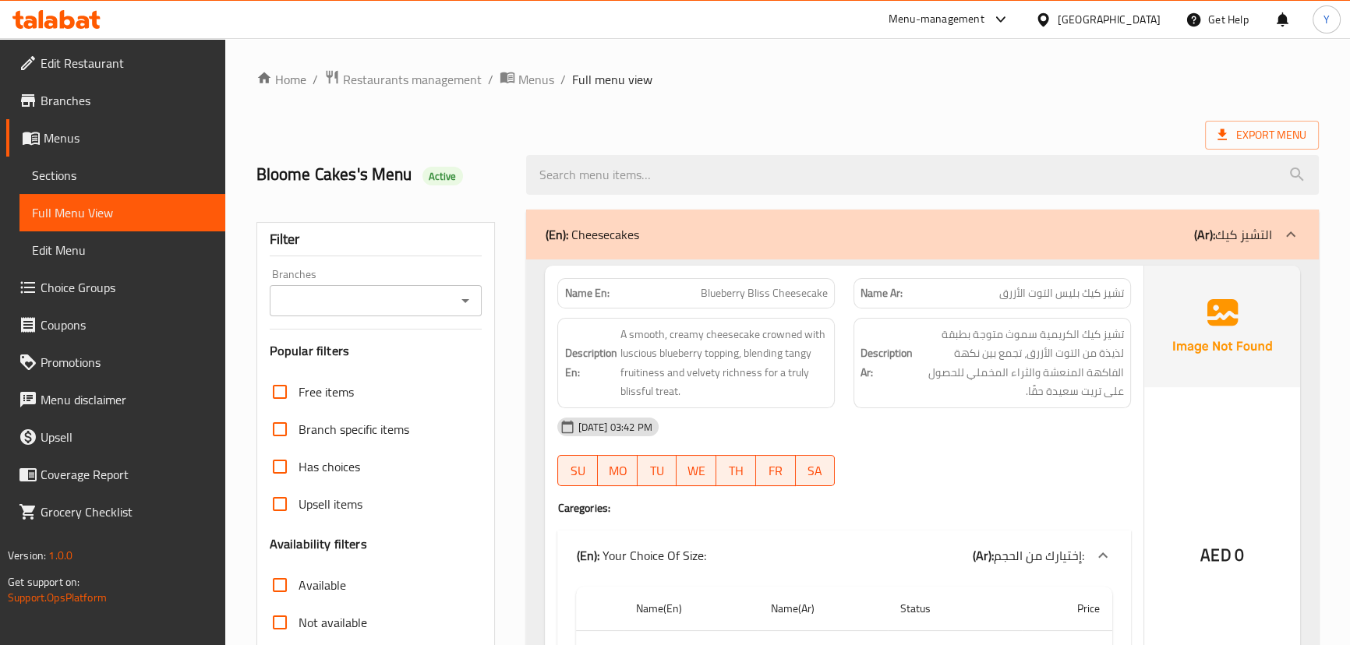
drag, startPoint x: 342, startPoint y: 350, endPoint x: 550, endPoint y: -86, distance: 482.8
click at [1239, 140] on span "Export Menu" at bounding box center [1261, 134] width 89 height 19
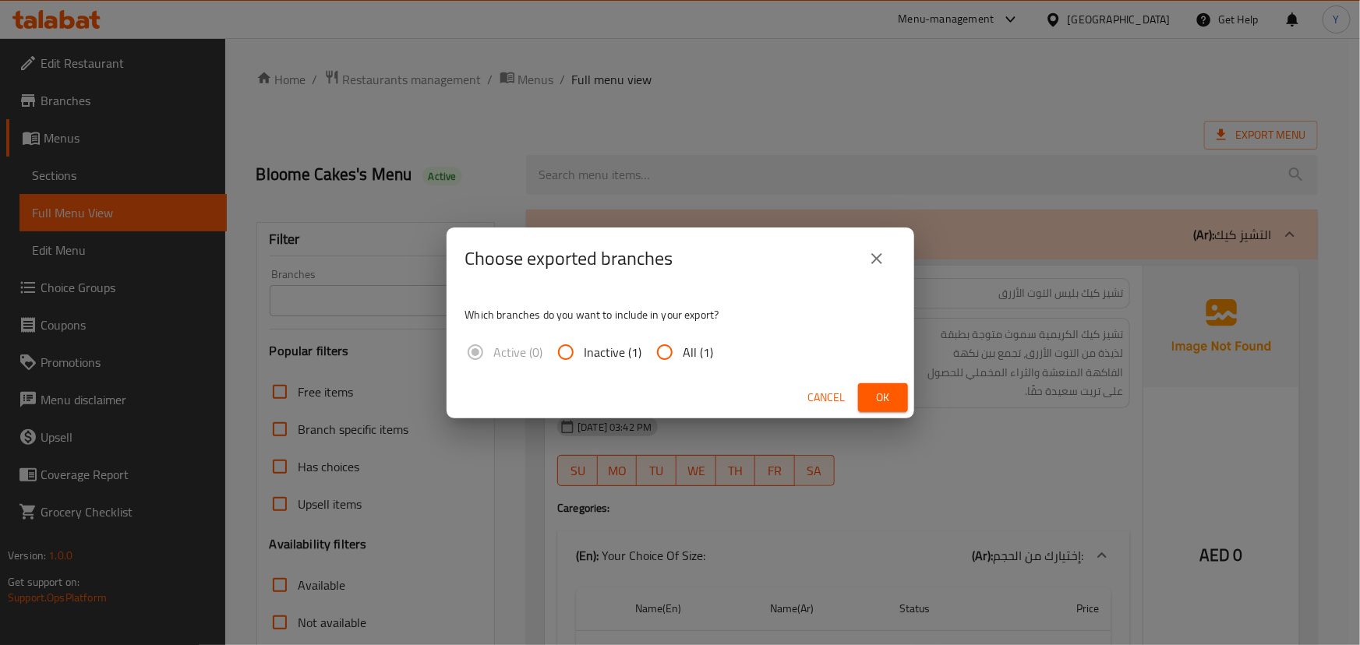
click at [887, 396] on span "Ok" at bounding box center [883, 397] width 25 height 19
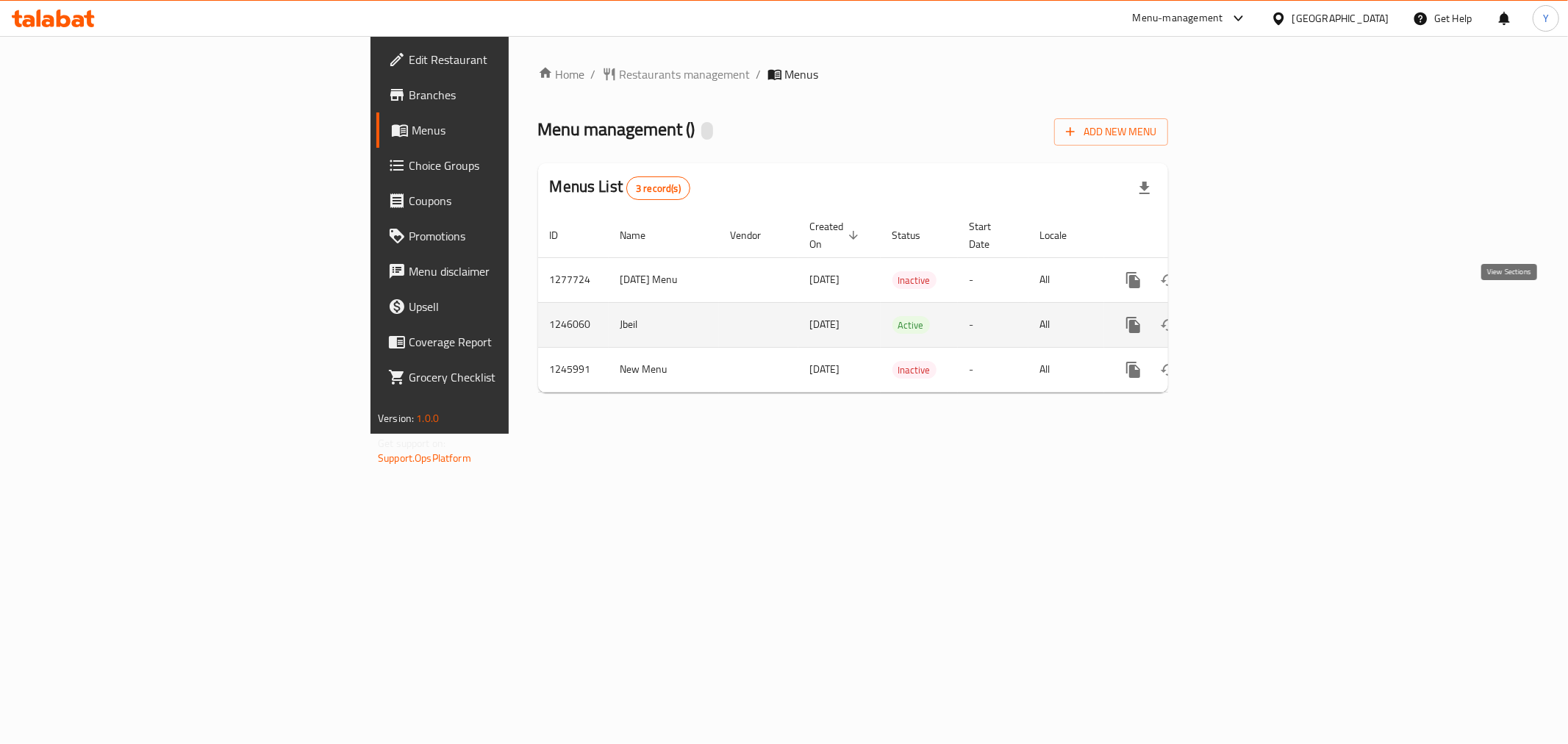
click at [1246, 318] on icon "enhanced table" at bounding box center [1240, 324] width 13 height 13
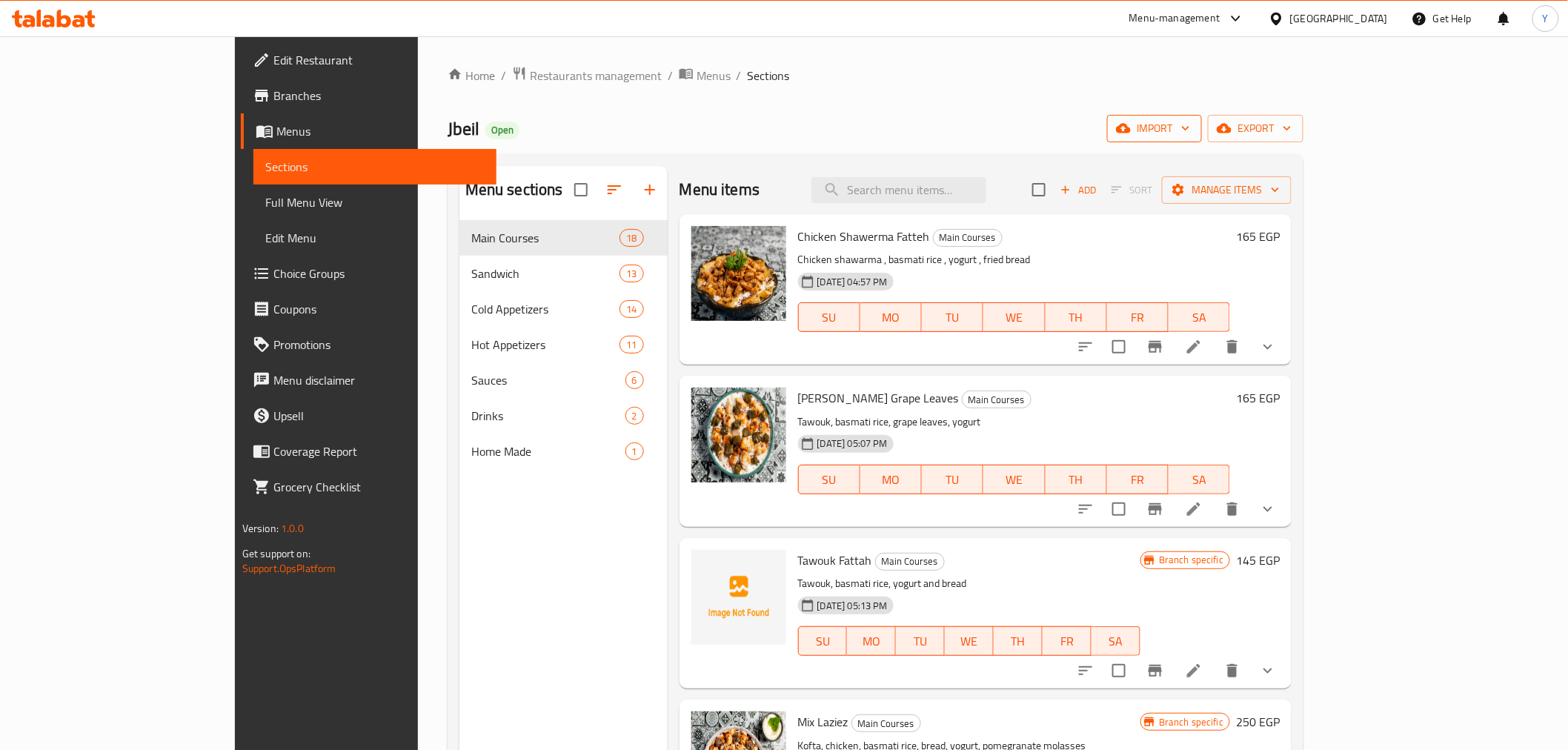
click at [1202, 116] on button "import" at bounding box center [1154, 128] width 95 height 28
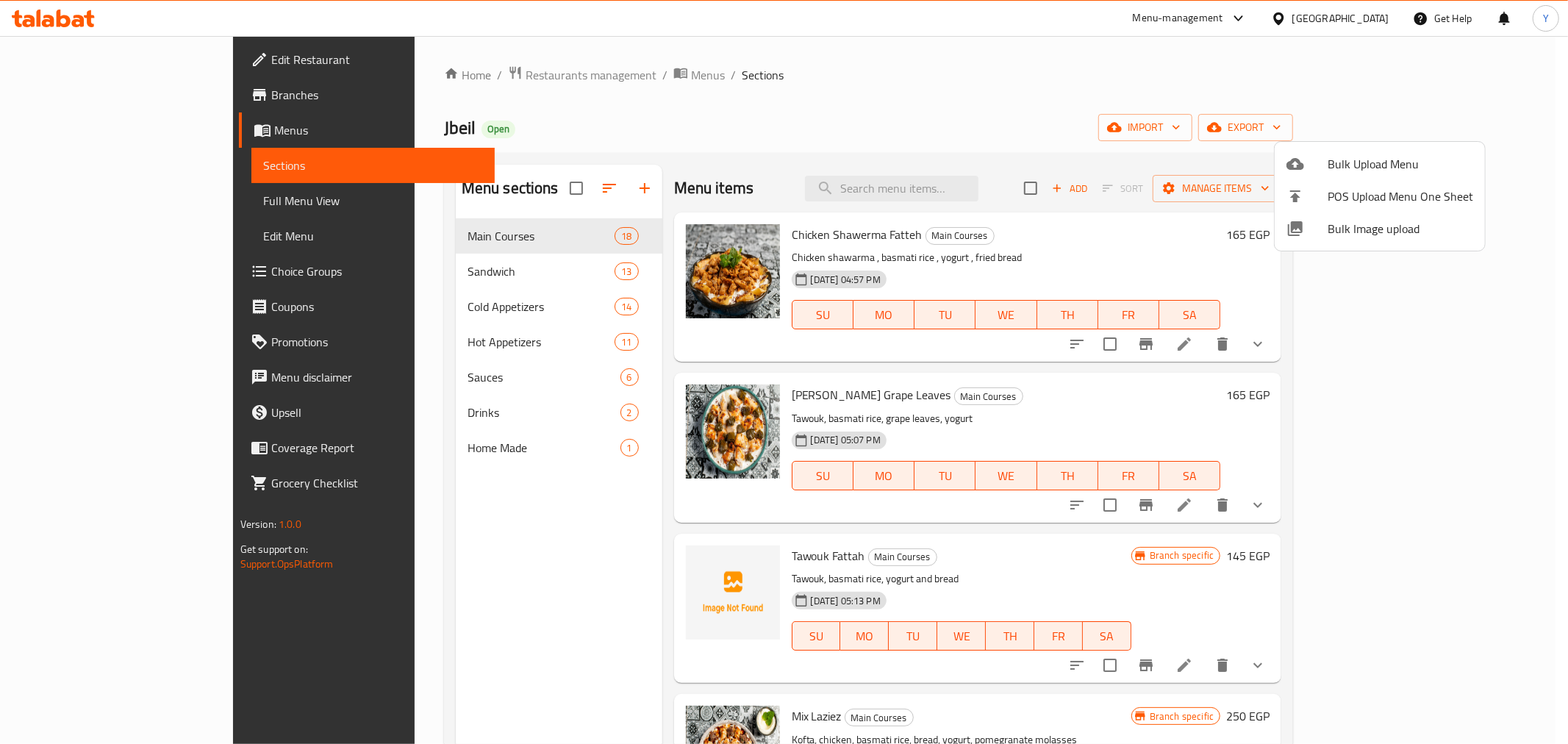
click at [1482, 125] on div at bounding box center [784, 372] width 1568 height 744
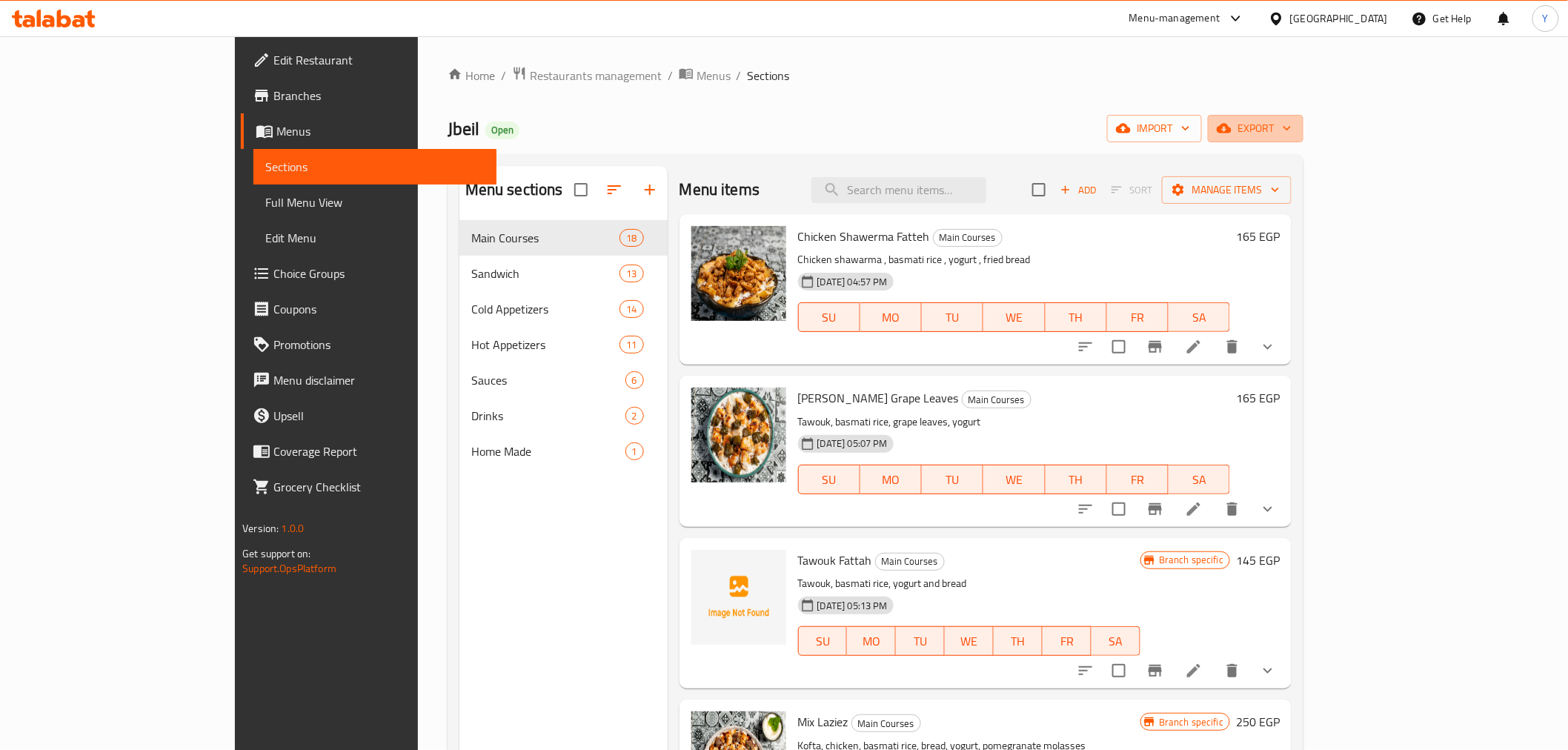
click at [1292, 126] on span "export" at bounding box center [1256, 127] width 72 height 18
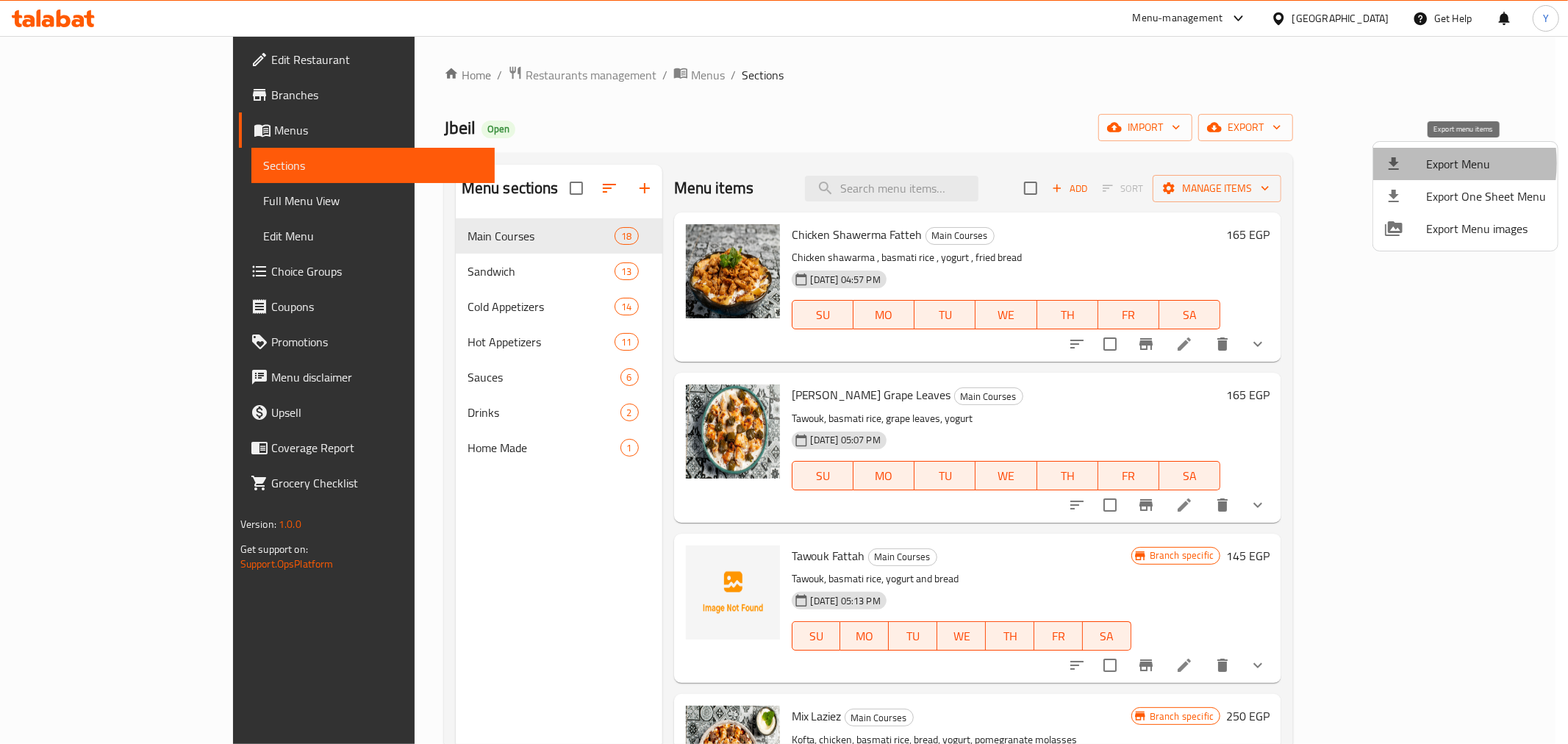
click at [1418, 163] on div at bounding box center [1406, 163] width 42 height 18
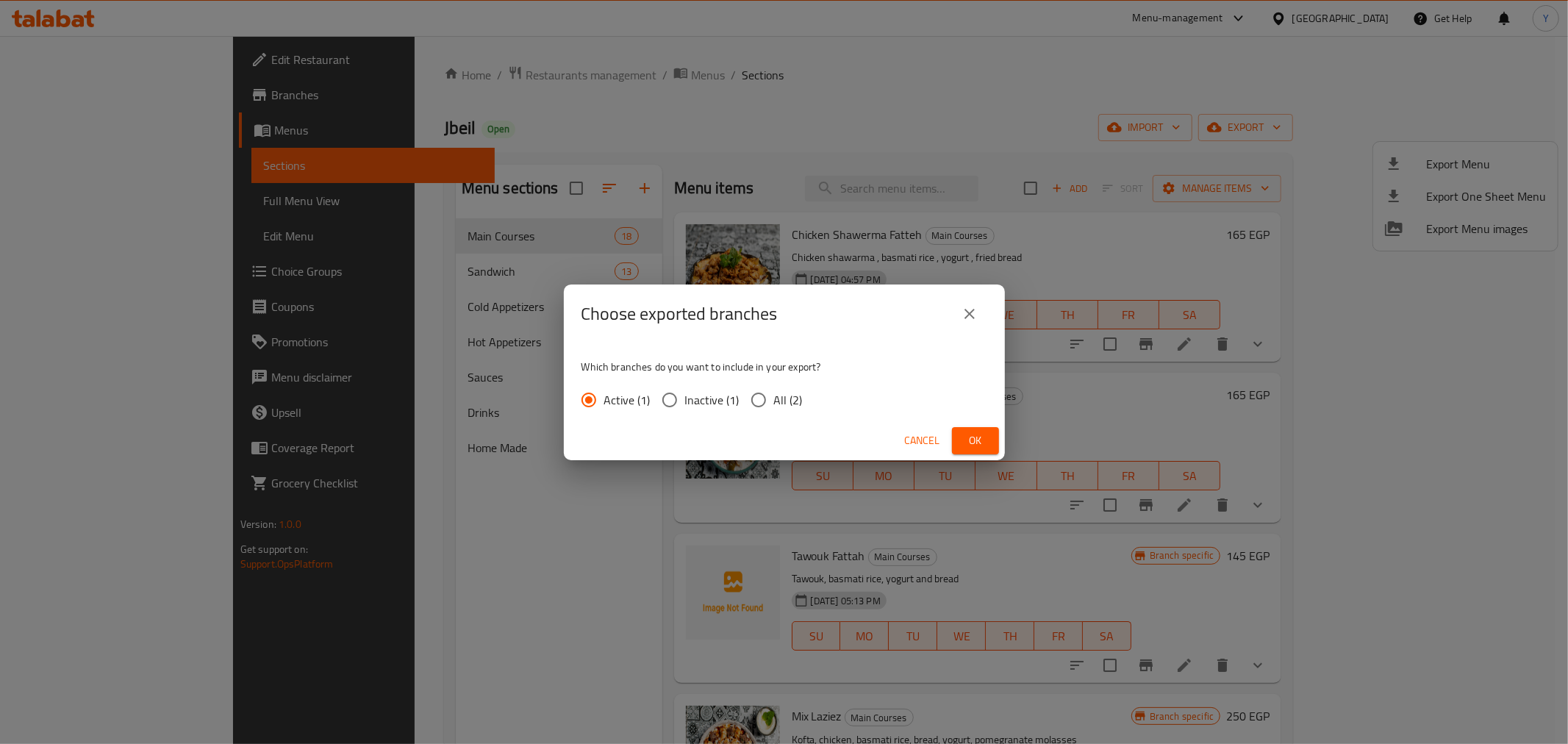
click at [782, 398] on span "All (2)" at bounding box center [789, 400] width 28 height 18
click at [775, 398] on input "All (2)" at bounding box center [759, 400] width 31 height 31
radio input "true"
click at [978, 435] on span "Ok" at bounding box center [976, 440] width 24 height 18
